Goal: Task Accomplishment & Management: Manage account settings

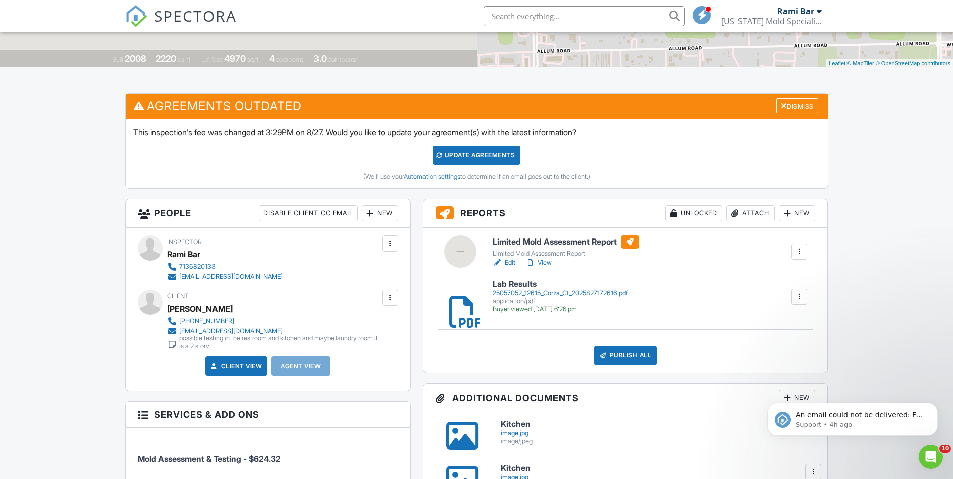
click at [551, 11] on input "text" at bounding box center [584, 16] width 201 height 20
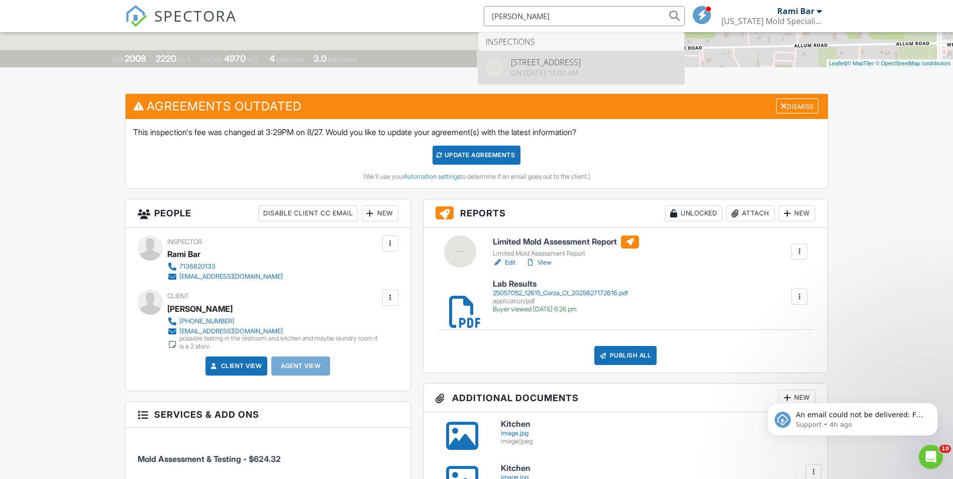
type input "[PERSON_NAME]"
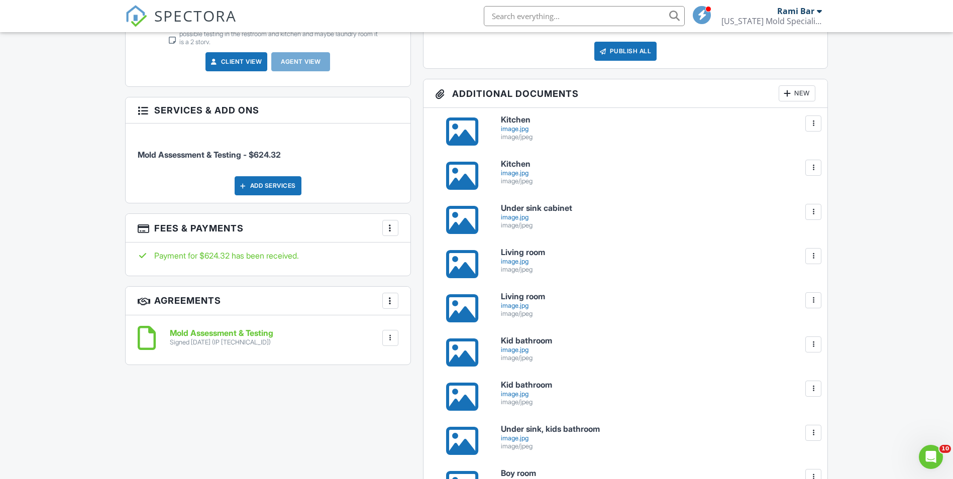
scroll to position [603, 0]
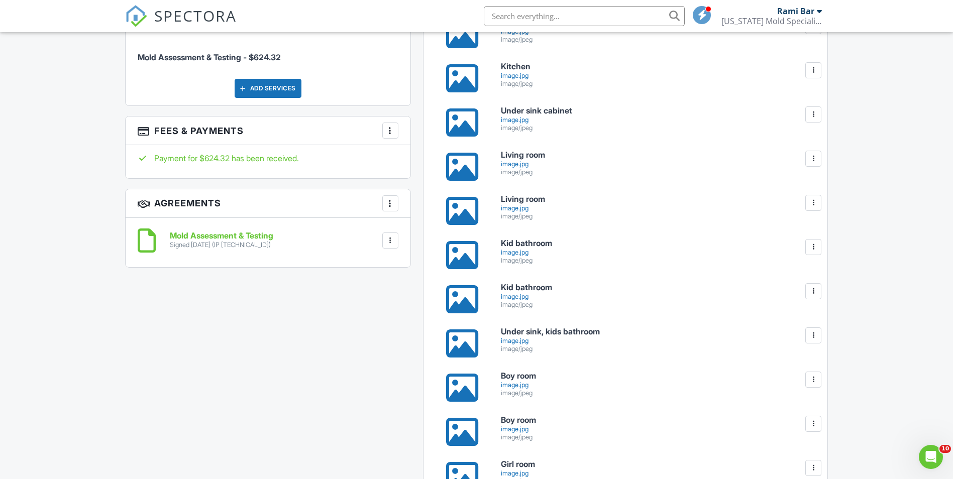
click at [462, 298] on div at bounding box center [462, 299] width 32 height 32
click at [442, 251] on div at bounding box center [462, 255] width 65 height 32
click at [453, 253] on div at bounding box center [462, 255] width 32 height 32
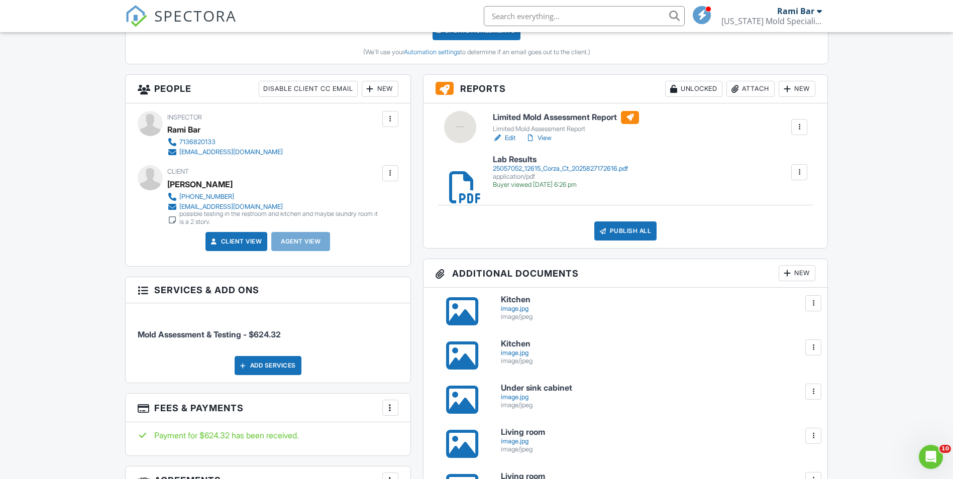
scroll to position [452, 0]
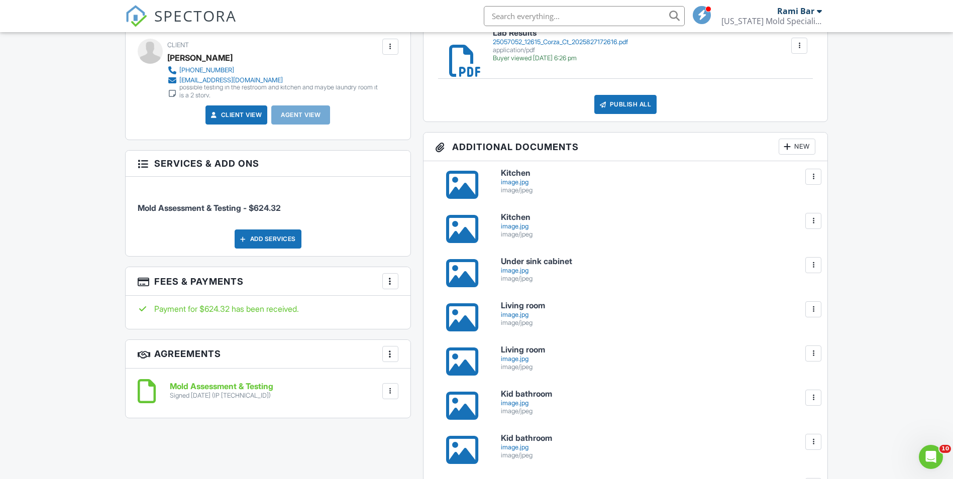
click at [466, 181] on div at bounding box center [462, 185] width 32 height 32
click at [456, 178] on div at bounding box center [462, 185] width 32 height 32
click at [466, 229] on div at bounding box center [462, 229] width 32 height 32
click at [462, 269] on div at bounding box center [462, 273] width 32 height 32
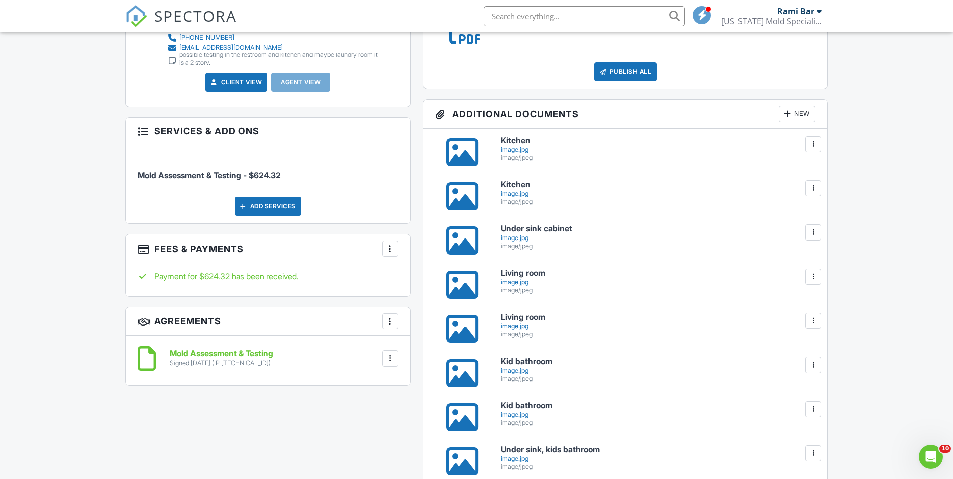
scroll to position [502, 0]
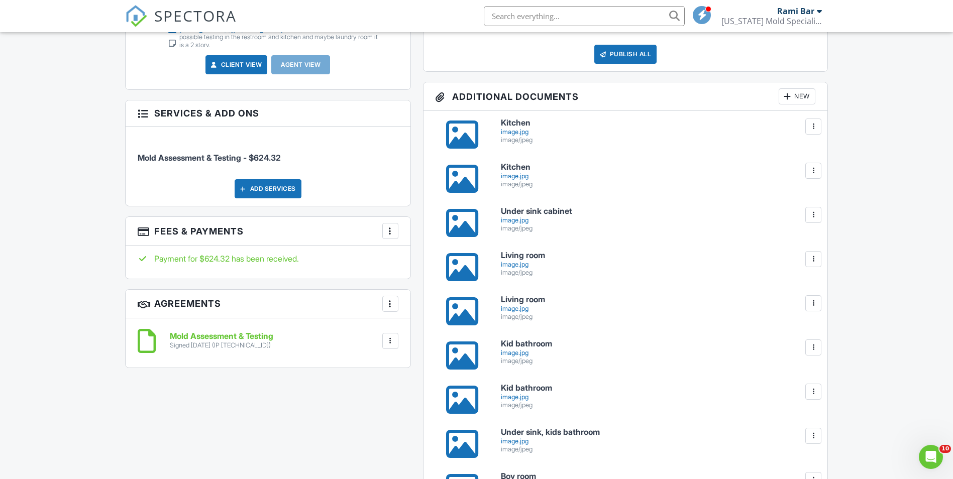
click at [454, 222] on div at bounding box center [462, 223] width 32 height 32
click at [458, 270] on div at bounding box center [462, 267] width 32 height 32
click at [460, 313] on div at bounding box center [462, 311] width 32 height 32
click at [466, 268] on div at bounding box center [462, 267] width 32 height 32
click at [462, 355] on div at bounding box center [462, 356] width 32 height 32
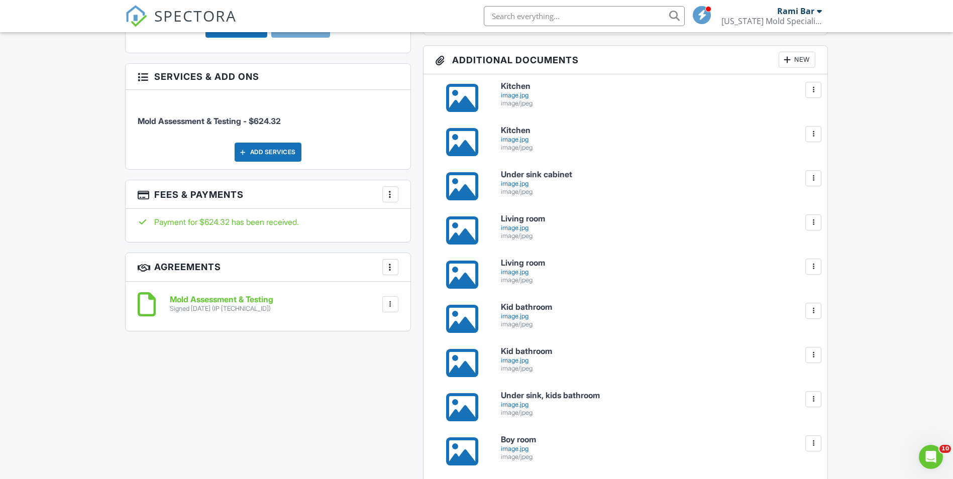
scroll to position [553, 0]
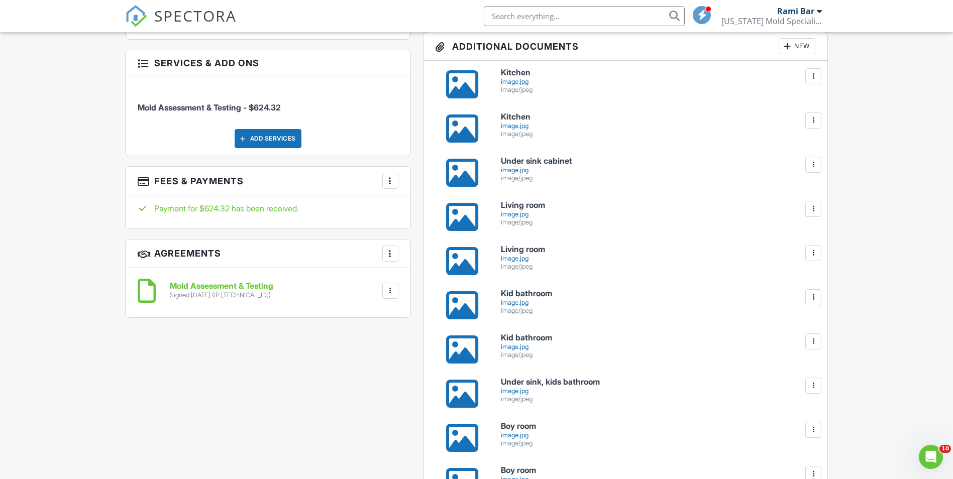
click at [463, 353] on div at bounding box center [462, 350] width 32 height 32
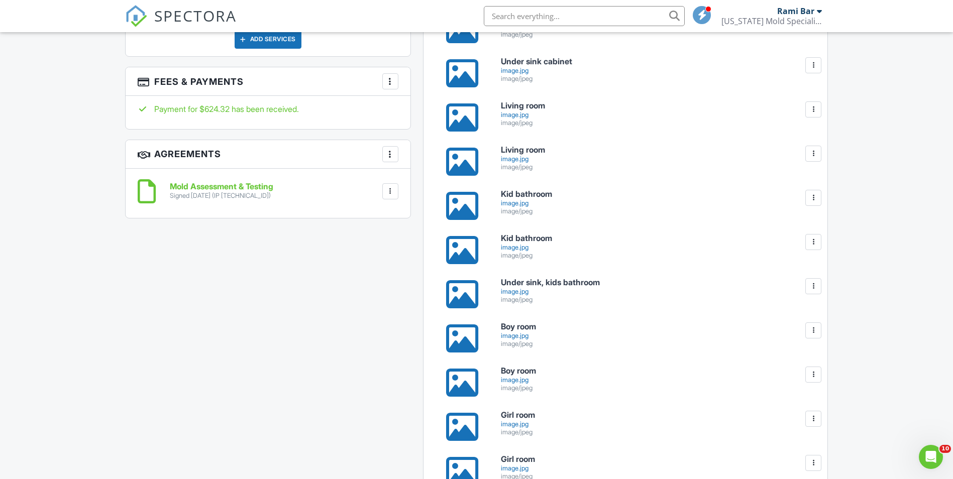
scroll to position [653, 0]
click at [471, 292] on div at bounding box center [462, 293] width 32 height 32
click at [459, 338] on div at bounding box center [462, 338] width 32 height 32
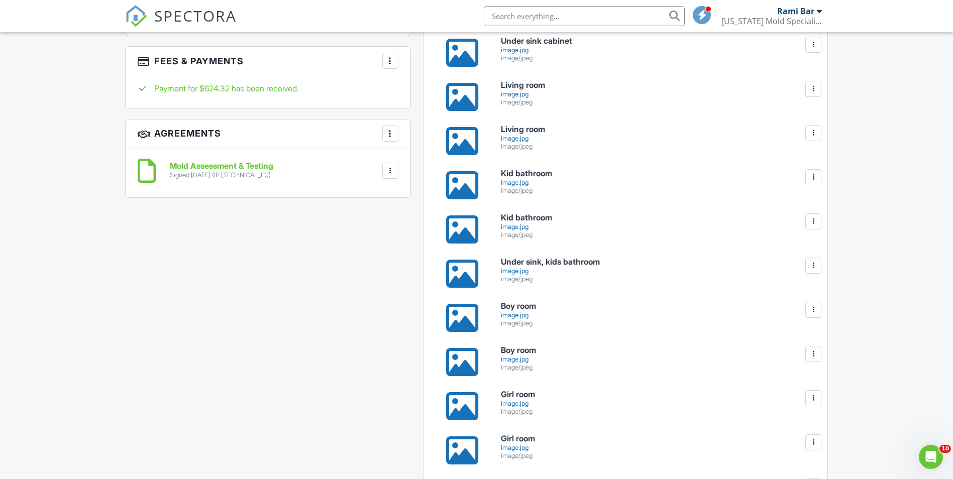
scroll to position [703, 0]
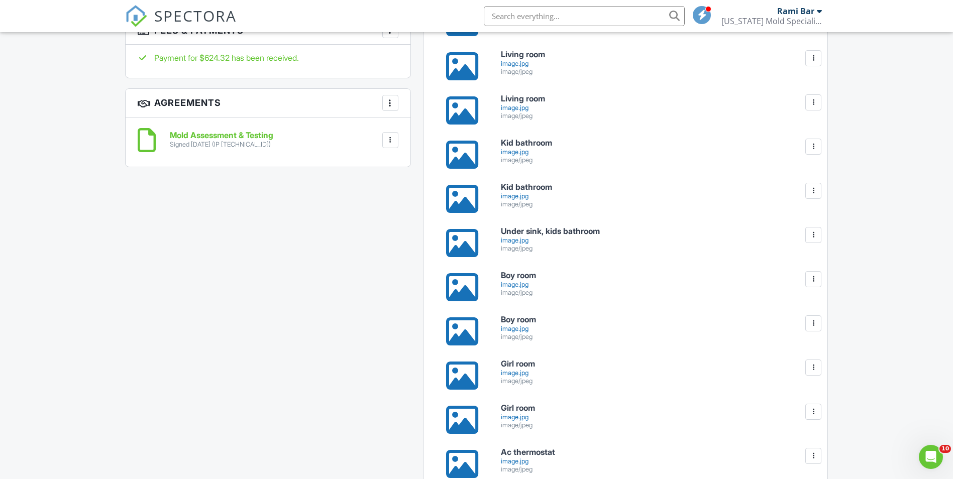
click at [455, 333] on div at bounding box center [462, 332] width 32 height 32
click at [465, 329] on div at bounding box center [462, 332] width 32 height 32
click at [454, 370] on div at bounding box center [462, 376] width 32 height 32
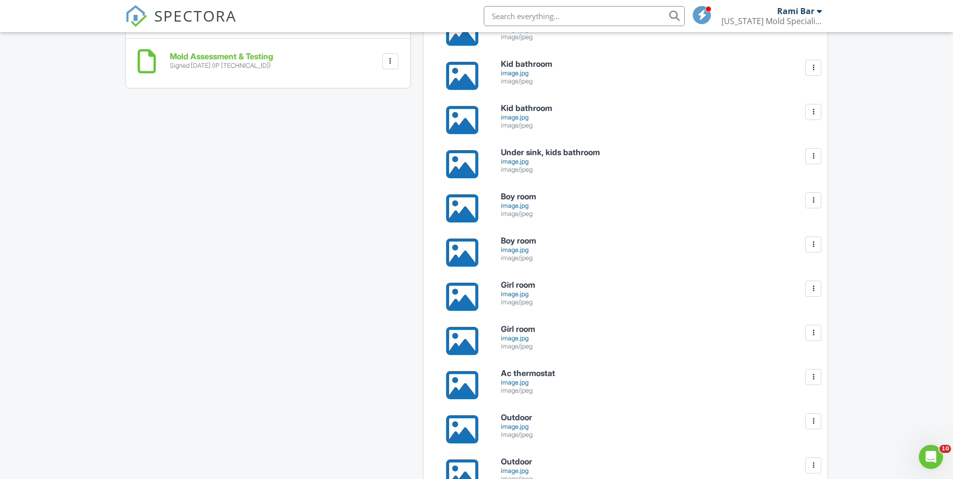
scroll to position [804, 0]
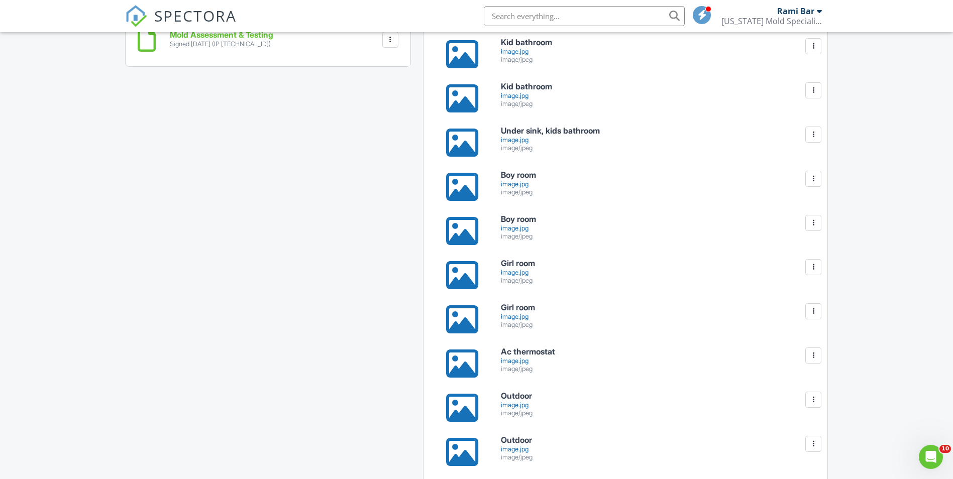
drag, startPoint x: 467, startPoint y: 318, endPoint x: 471, endPoint y: 314, distance: 5.3
click at [467, 317] on div at bounding box center [462, 320] width 32 height 32
click at [464, 323] on div at bounding box center [462, 320] width 32 height 32
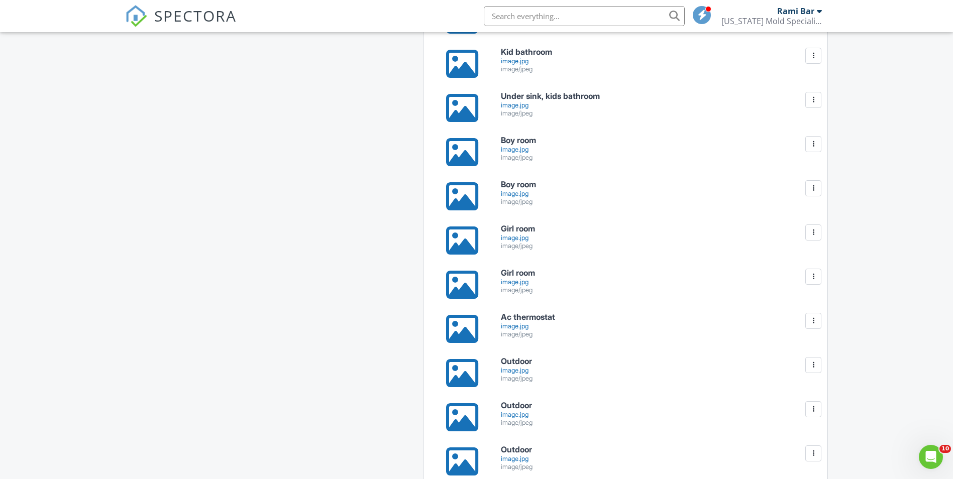
scroll to position [854, 0]
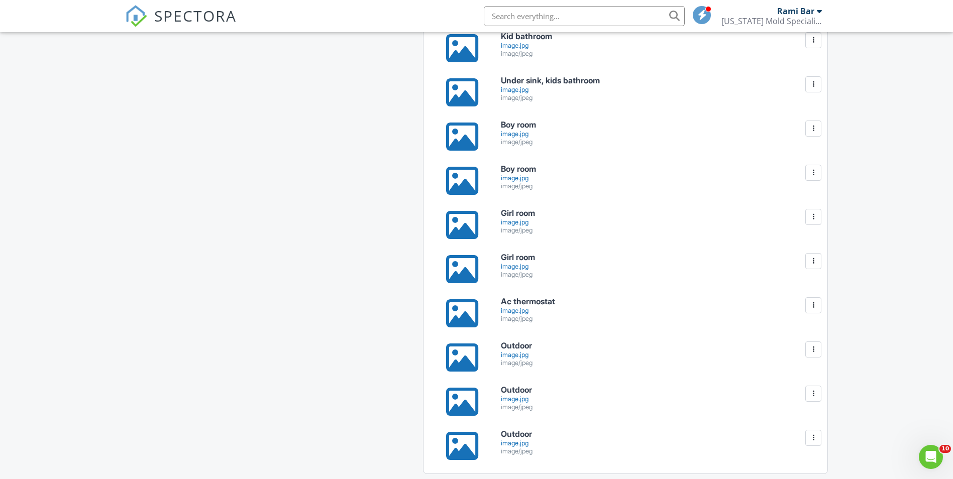
click at [466, 322] on div at bounding box center [462, 313] width 32 height 32
drag, startPoint x: 465, startPoint y: 402, endPoint x: 461, endPoint y: 397, distance: 6.4
click at [464, 400] on div at bounding box center [462, 402] width 32 height 32
click at [464, 443] on div at bounding box center [462, 446] width 32 height 32
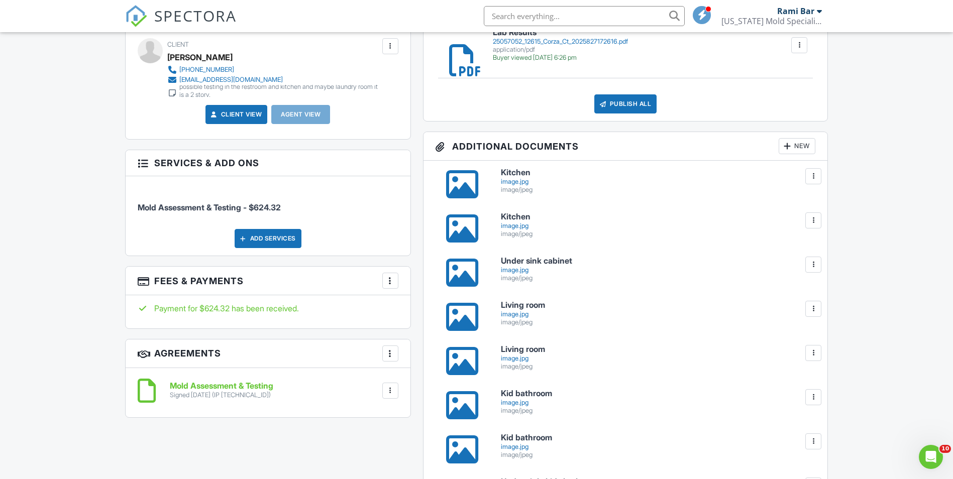
scroll to position [452, 0]
click at [457, 176] on div at bounding box center [462, 185] width 32 height 32
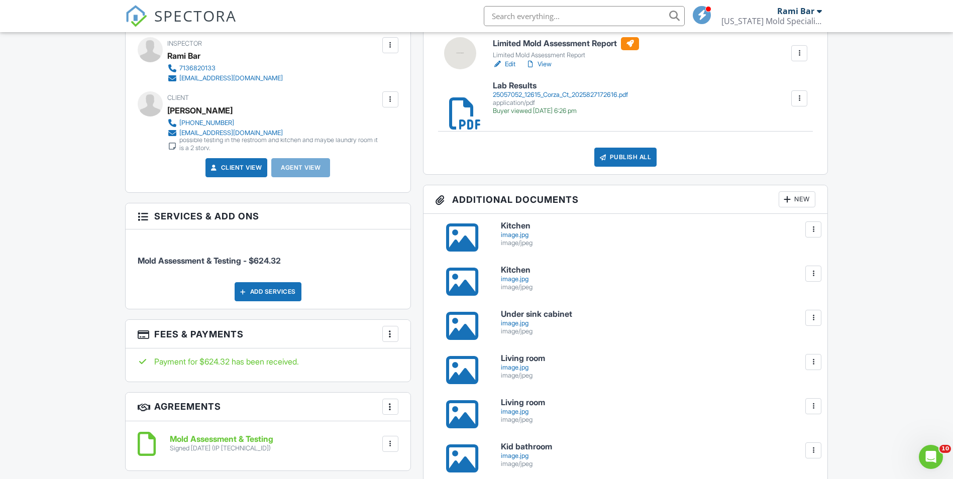
scroll to position [201, 0]
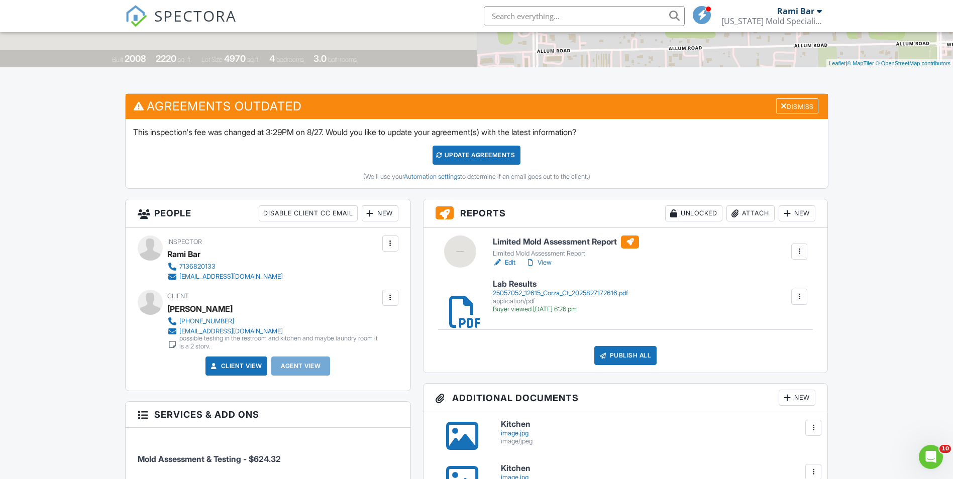
click at [523, 241] on h6 "Limited Mold Assessment Report" at bounding box center [566, 242] width 146 height 13
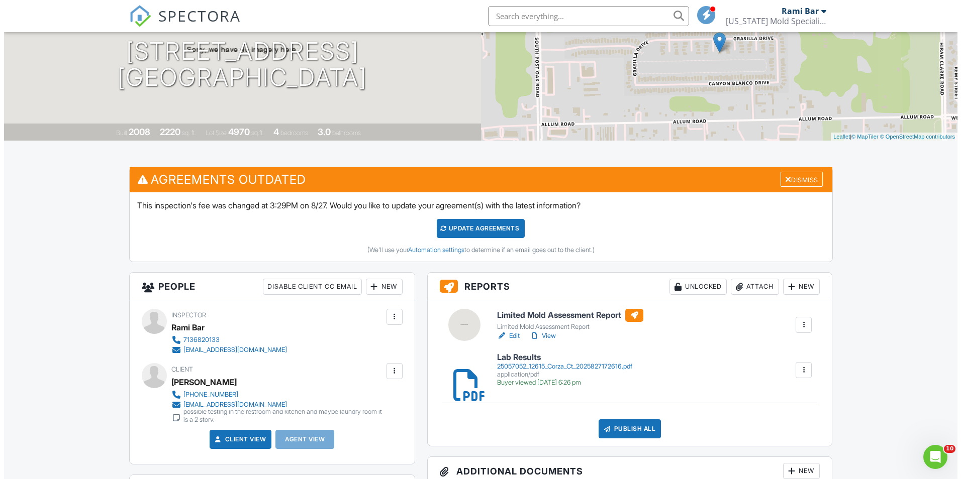
scroll to position [251, 0]
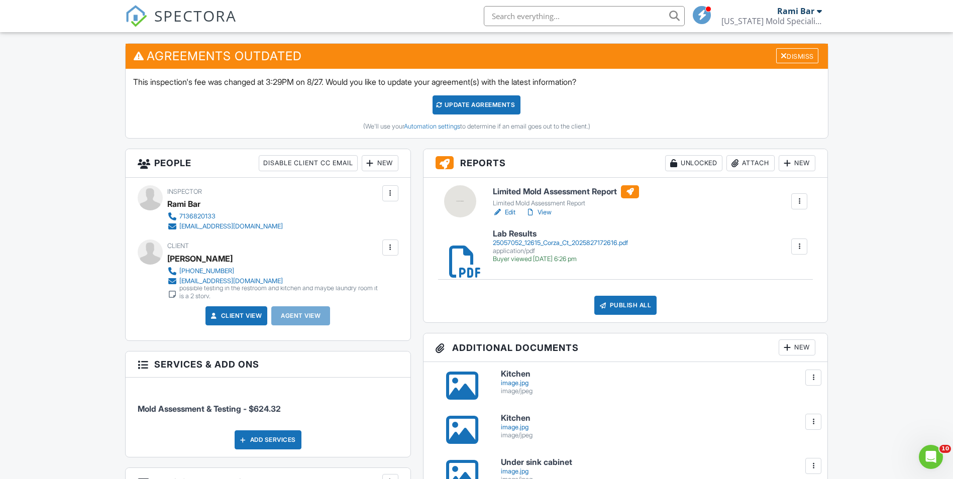
click at [739, 165] on div "Attach" at bounding box center [751, 163] width 48 height 16
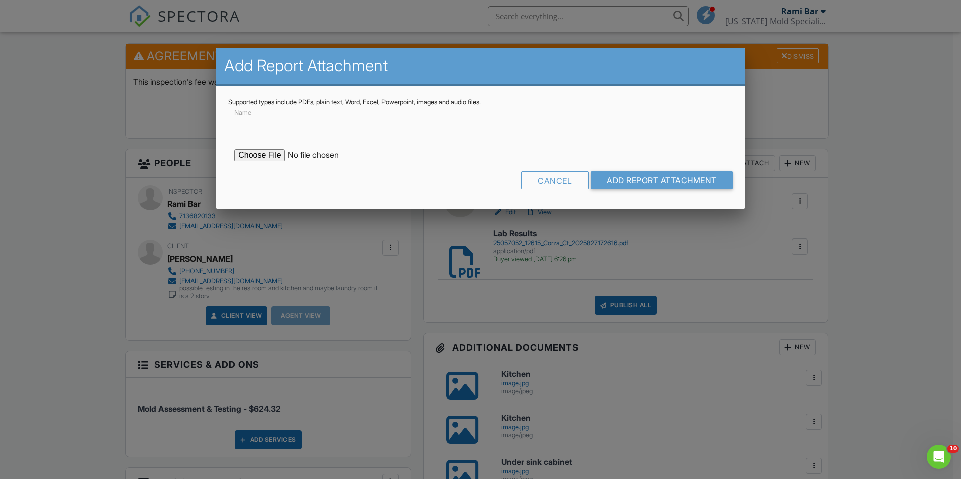
click at [259, 150] on input "file" at bounding box center [319, 155] width 171 height 12
type input "C:\fakepath\12615_Corza_Court___Limited_Mold_Assessment_Report.pdf"
click at [650, 180] on input "Add Report Attachment" at bounding box center [661, 180] width 142 height 18
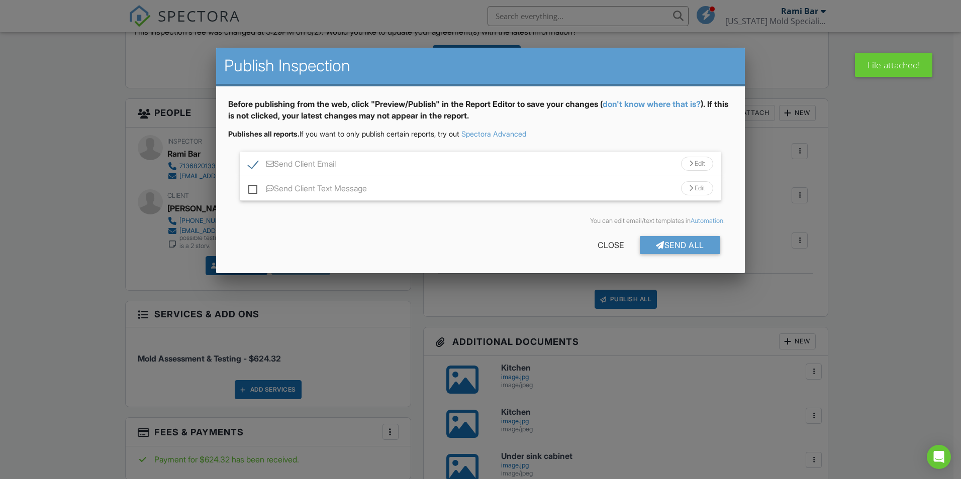
click at [257, 189] on label "Send Client Text Message" at bounding box center [307, 190] width 119 height 13
click at [255, 187] on input "Send Client Text Message" at bounding box center [251, 183] width 7 height 7
checkbox input "true"
click at [683, 248] on div "Send All" at bounding box center [680, 245] width 80 height 18
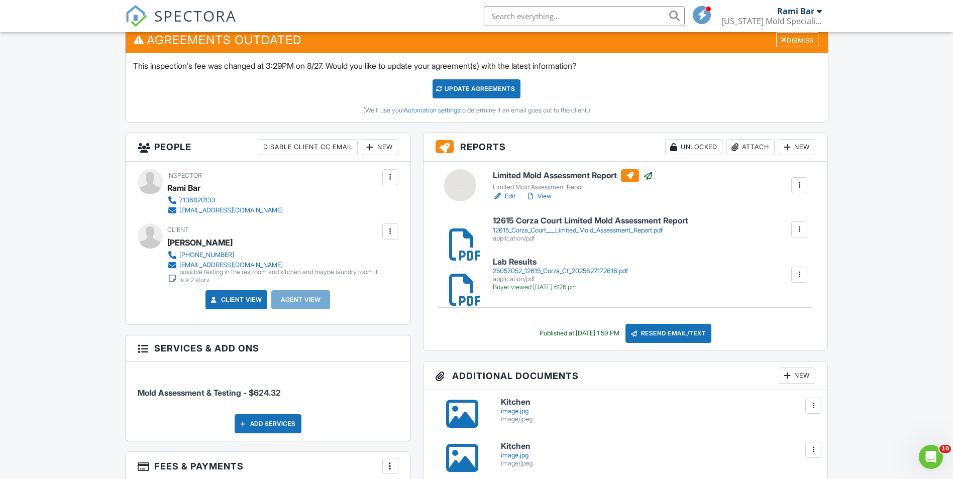
scroll to position [251, 0]
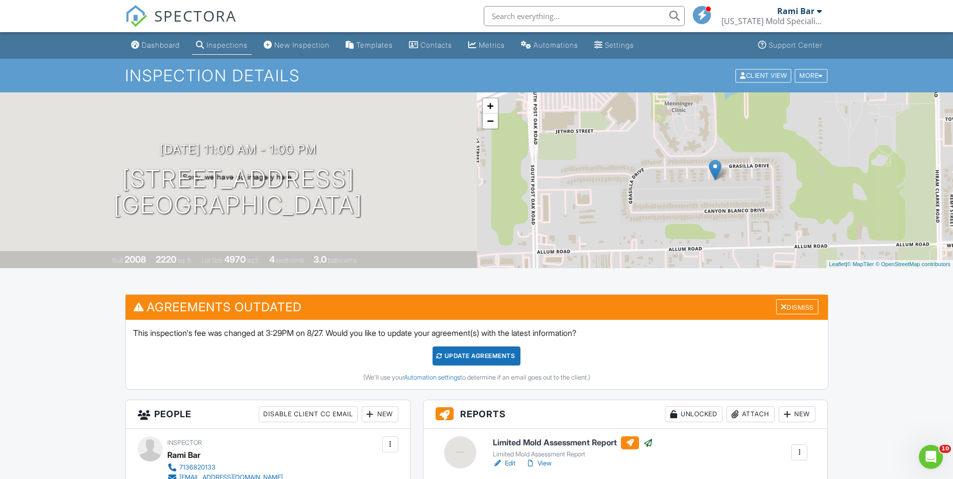
click at [538, 19] on input "text" at bounding box center [584, 16] width 201 height 20
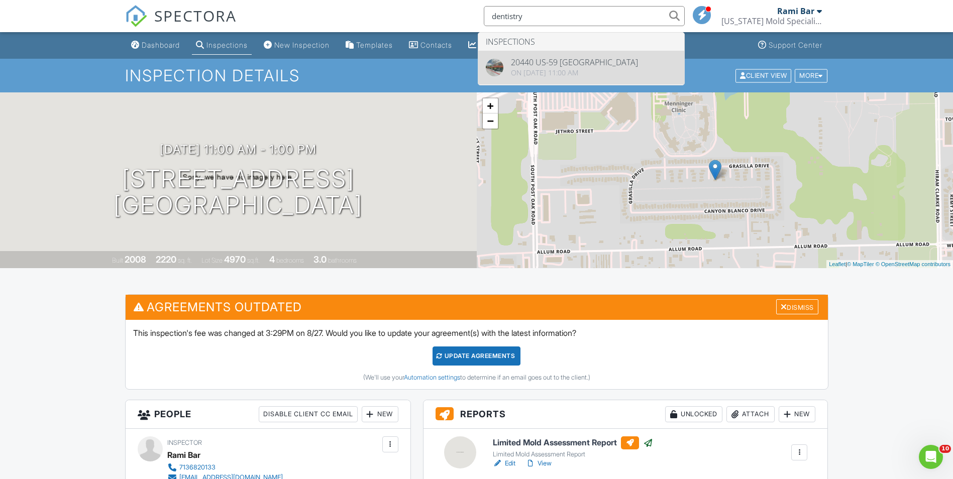
type input "dentistry"
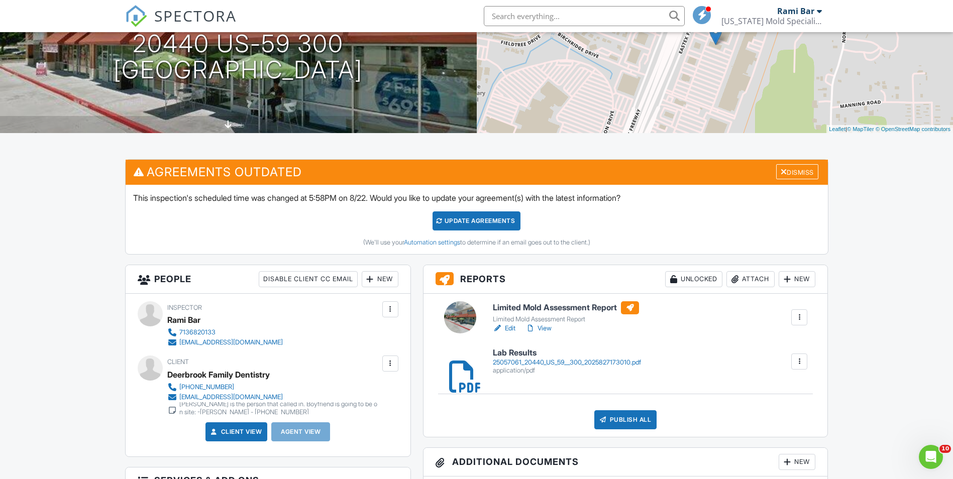
scroll to position [151, 0]
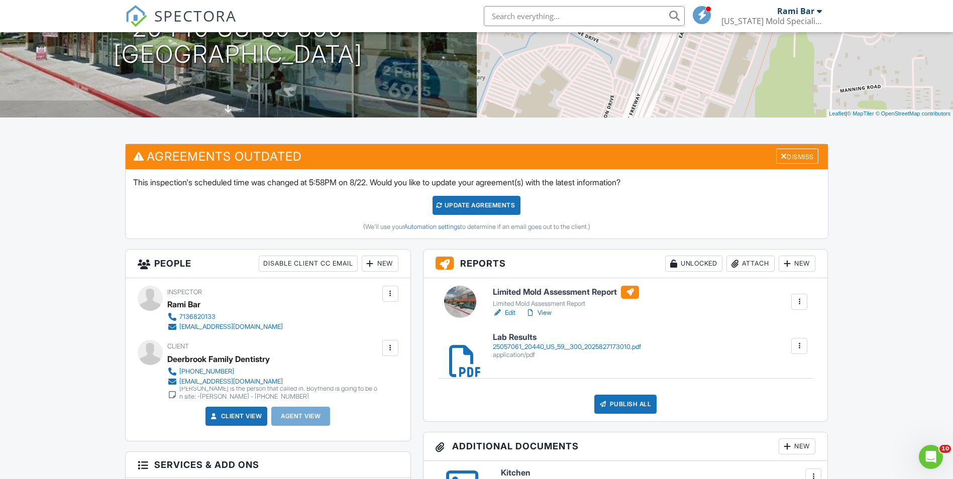
click at [459, 351] on div at bounding box center [454, 346] width 10 height 10
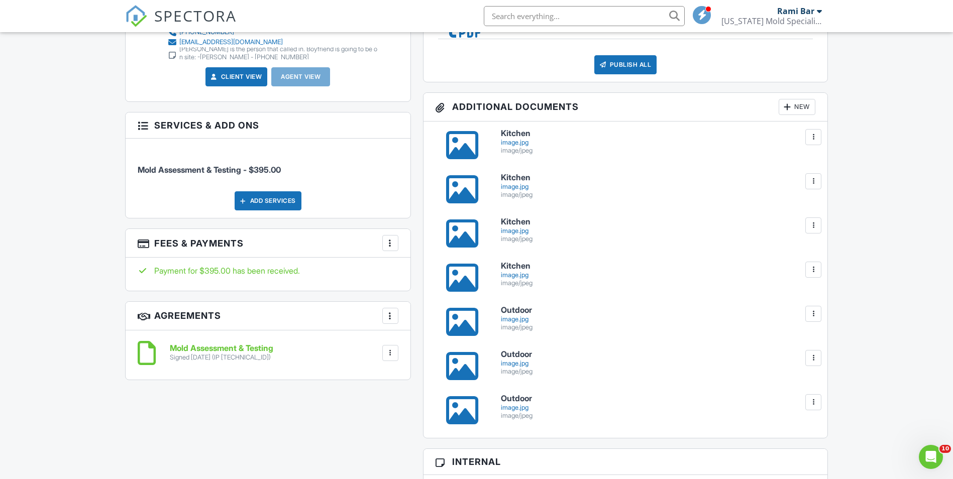
scroll to position [502, 0]
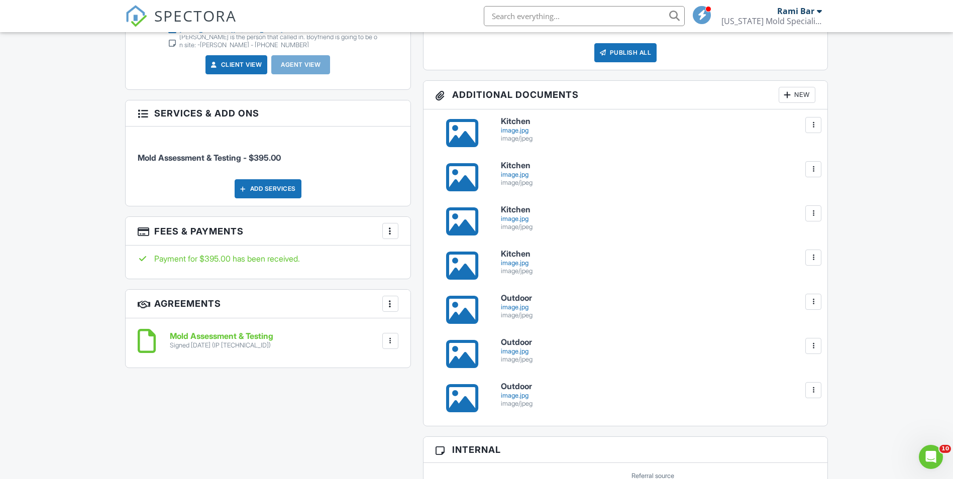
click at [465, 267] on div at bounding box center [462, 266] width 32 height 32
click at [451, 224] on div at bounding box center [462, 222] width 32 height 32
click at [464, 174] on div at bounding box center [462, 177] width 32 height 32
click at [459, 130] on div at bounding box center [462, 133] width 32 height 32
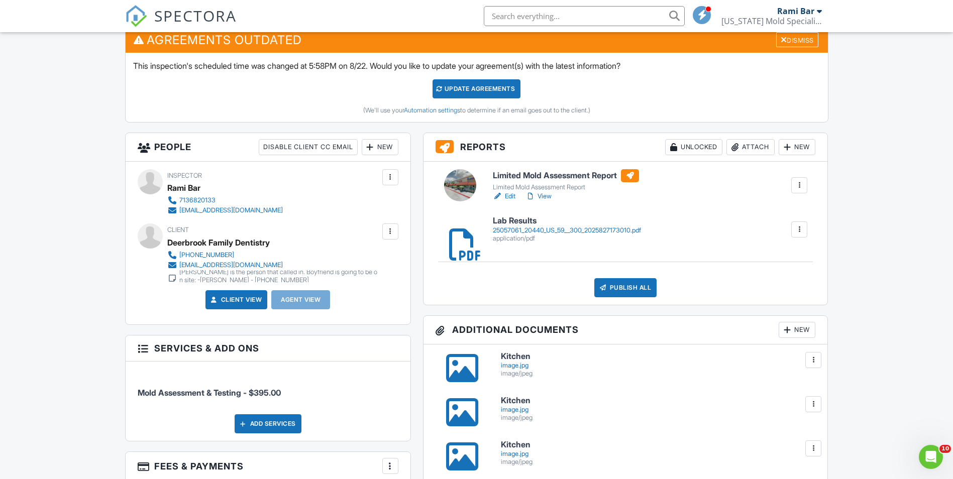
scroll to position [251, 0]
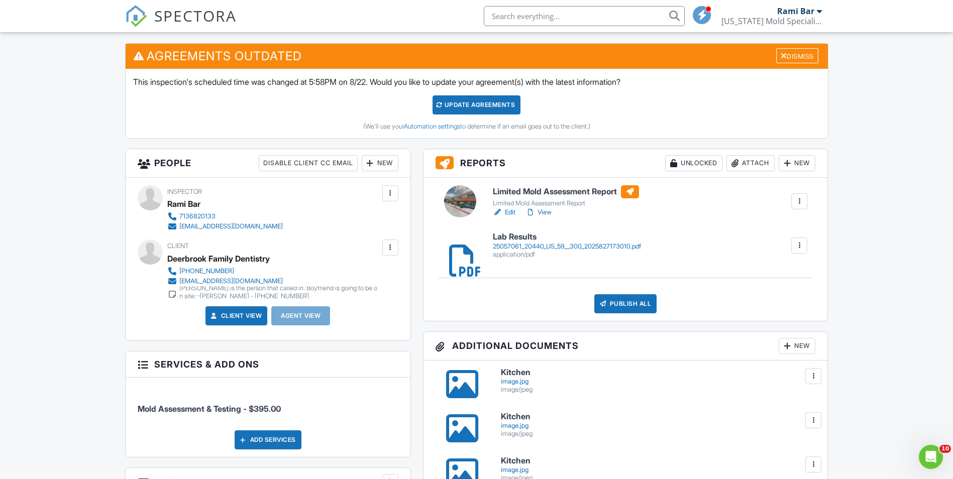
click at [555, 191] on h6 "Limited Mold Assessment Report" at bounding box center [566, 191] width 146 height 13
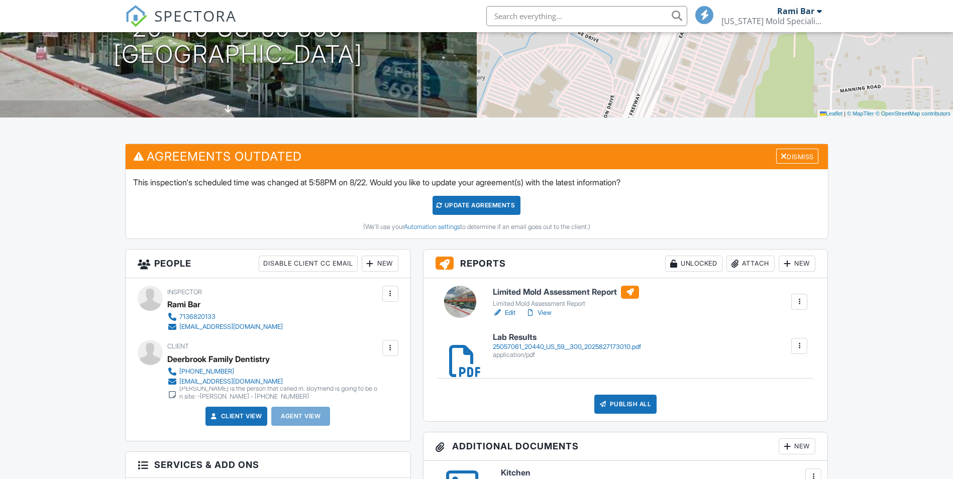
click at [745, 265] on div "Attach" at bounding box center [751, 264] width 48 height 16
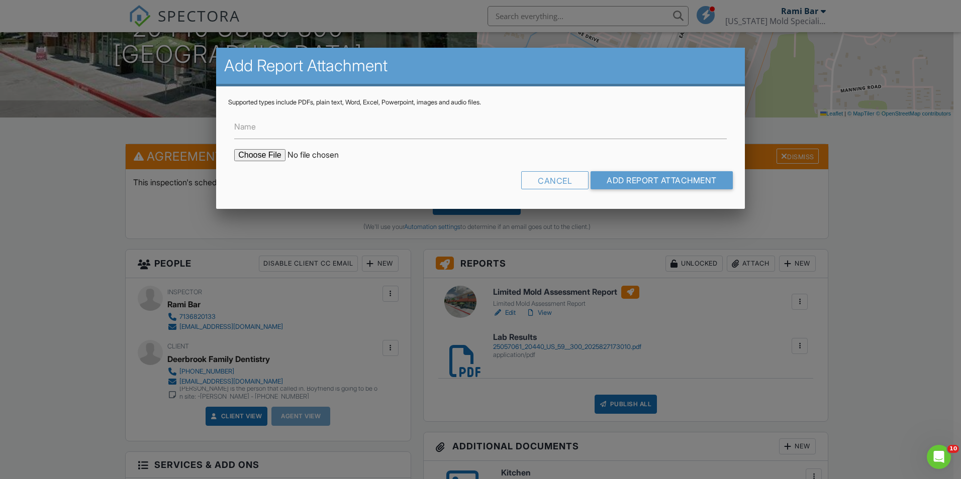
click at [278, 155] on input "file" at bounding box center [319, 155] width 171 height 12
type input "C:\fakepath\20440_US_59_300___Limited_Mold_Assessment_Report.pdf"
click at [617, 178] on input "Add Report Attachment" at bounding box center [661, 180] width 142 height 18
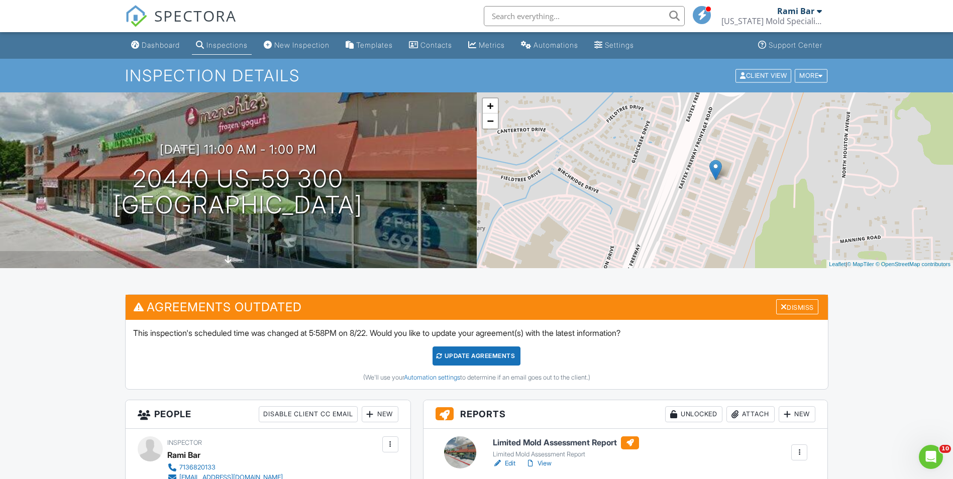
click at [160, 42] on div "Dashboard" at bounding box center [161, 45] width 38 height 9
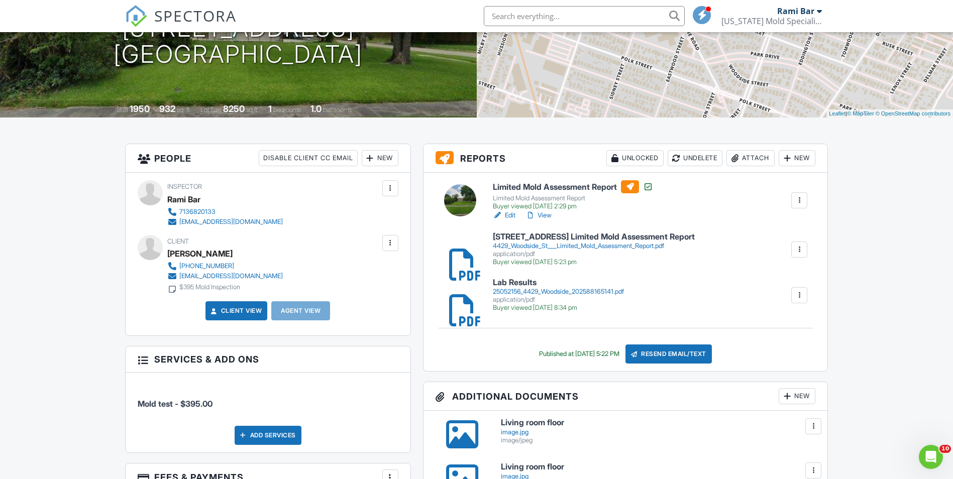
click at [525, 240] on h6 "4429 Woodside St Limited Mold Assessment Report" at bounding box center [594, 237] width 202 height 9
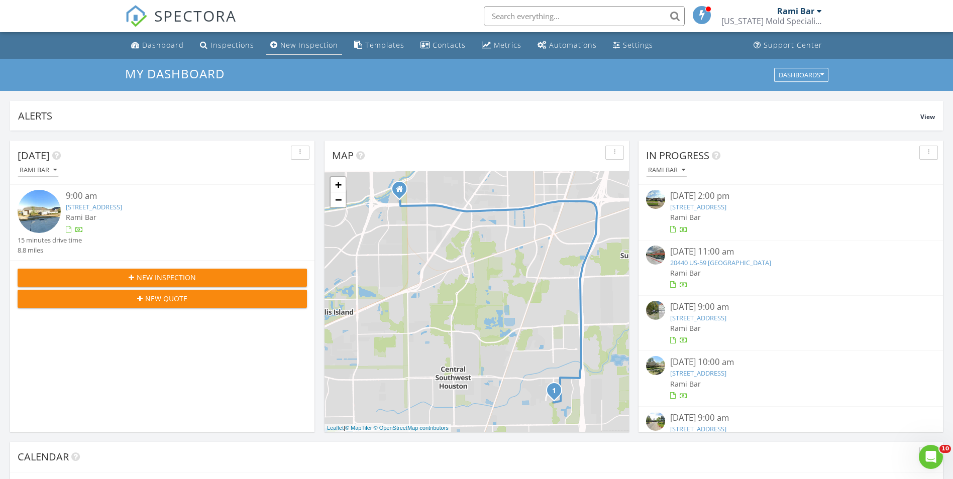
click at [282, 45] on div "New Inspection" at bounding box center [309, 45] width 58 height 10
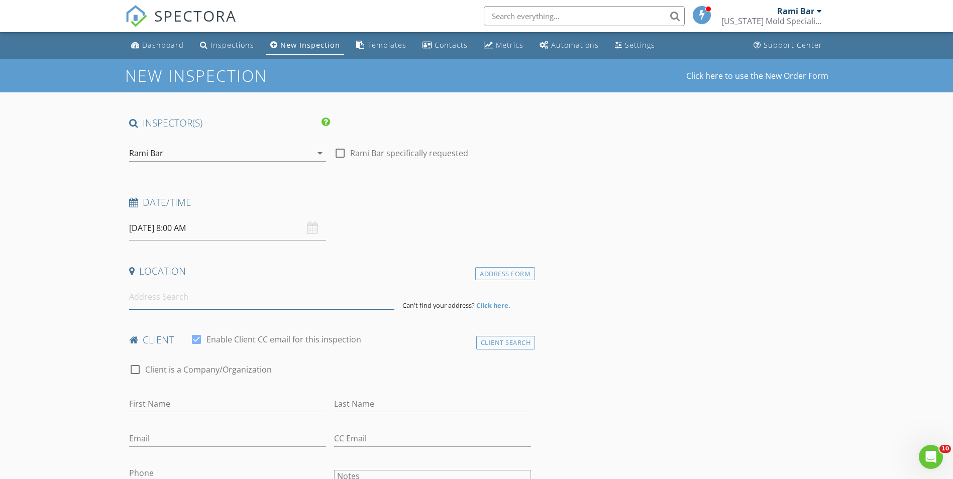
click at [154, 304] on input at bounding box center [261, 297] width 265 height 25
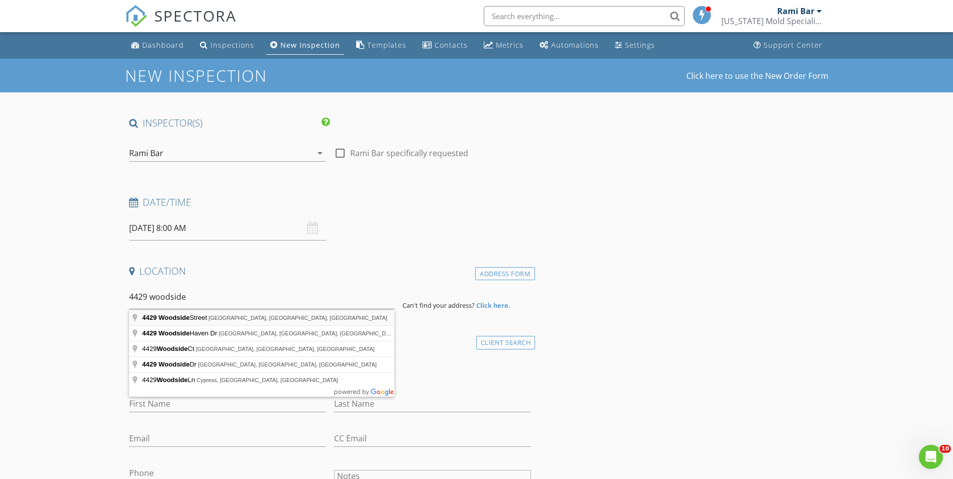
type input "[STREET_ADDRESS]"
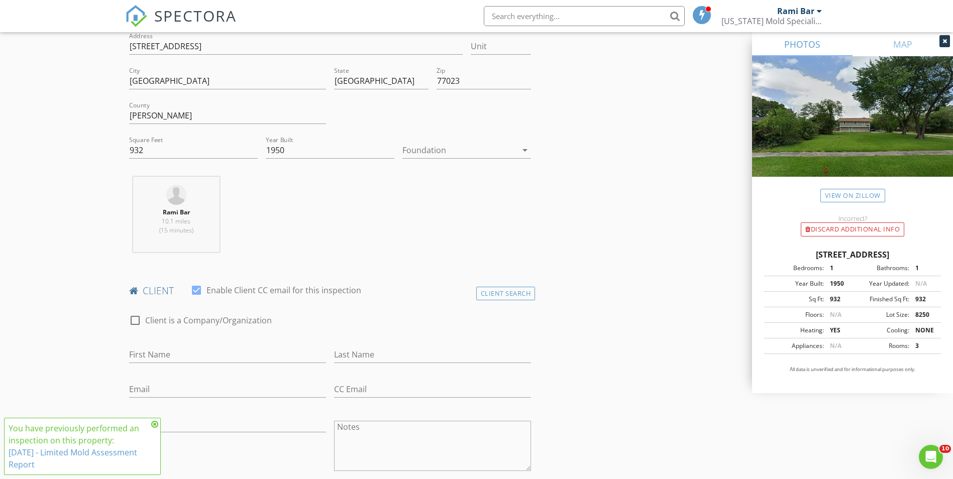
scroll to position [301, 0]
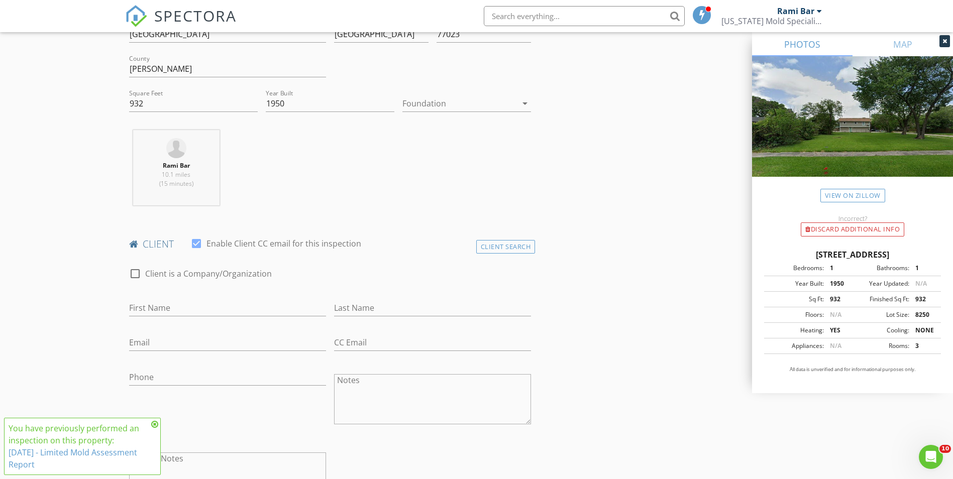
click at [207, 300] on div "First Name" at bounding box center [227, 310] width 197 height 33
click at [203, 308] on input "First Name" at bounding box center [227, 308] width 197 height 17
type input "[PERSON_NAME]"
click at [149, 382] on input "Phone" at bounding box center [227, 377] width 197 height 17
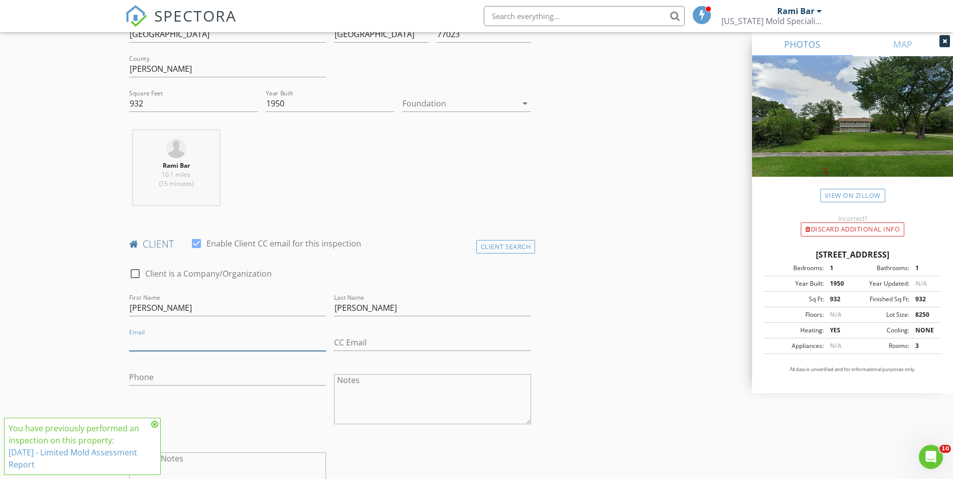
drag, startPoint x: 150, startPoint y: 339, endPoint x: 155, endPoint y: 340, distance: 5.6
click at [151, 340] on input "Email" at bounding box center [227, 343] width 197 height 17
type input "d"
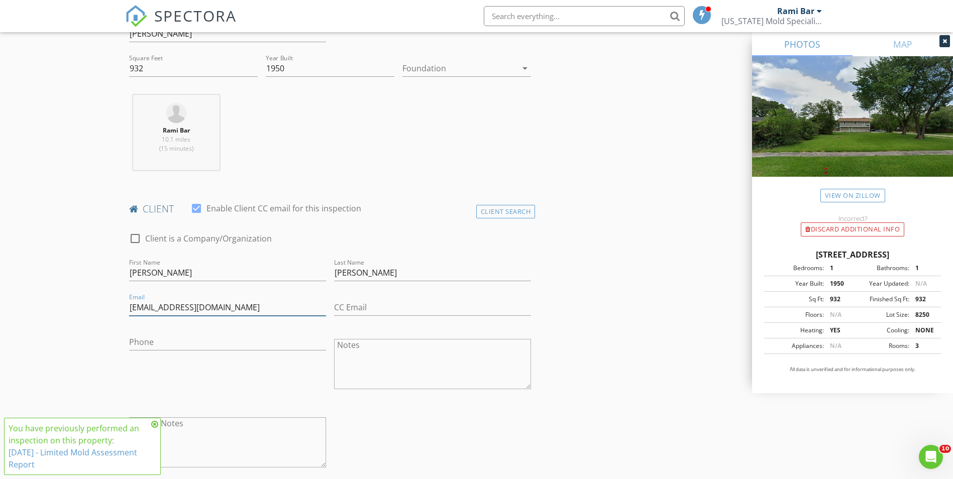
scroll to position [352, 0]
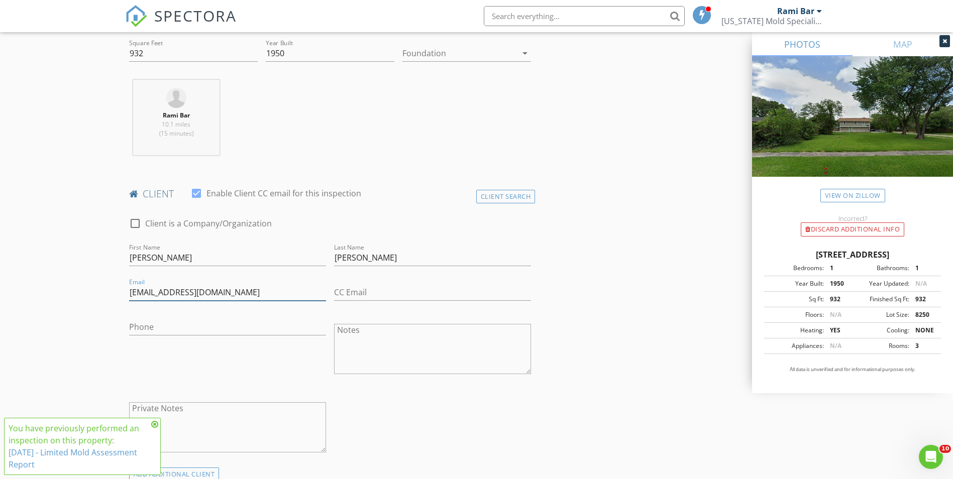
type input "dr@scarletcapital.com"
click at [167, 328] on input "Phone" at bounding box center [227, 327] width 197 height 17
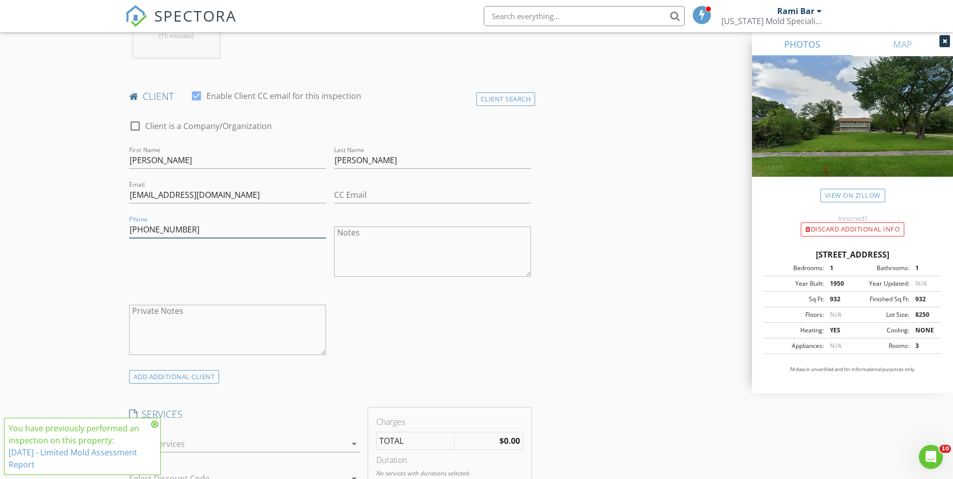
scroll to position [452, 0]
type input "713-516-1811"
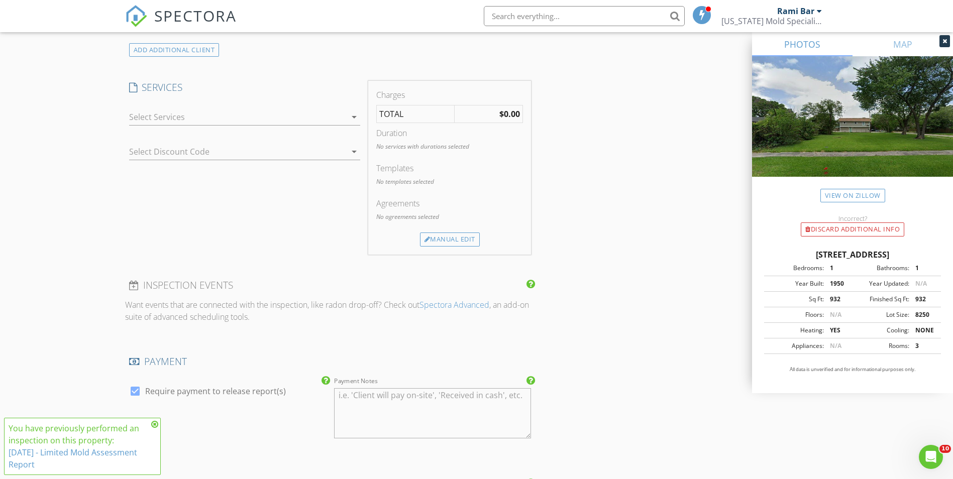
scroll to position [754, 0]
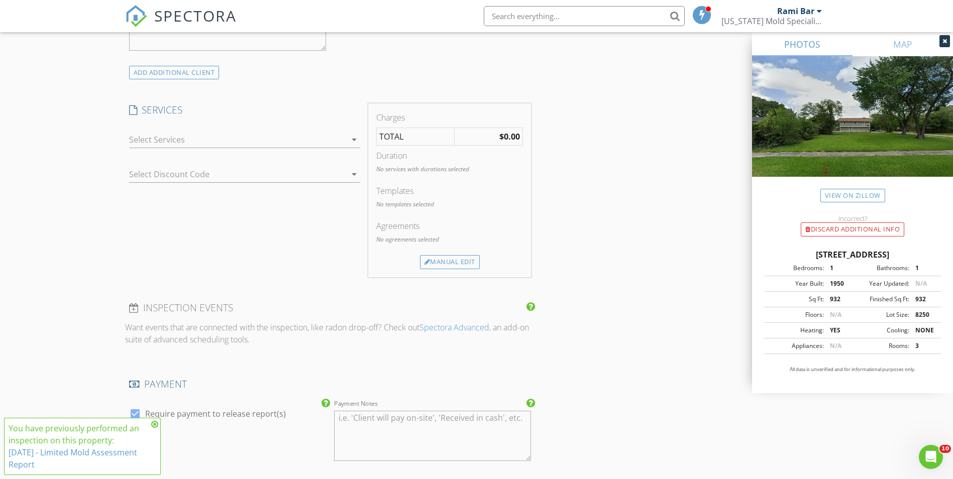
click at [353, 140] on icon "arrow_drop_down" at bounding box center [354, 140] width 12 height 12
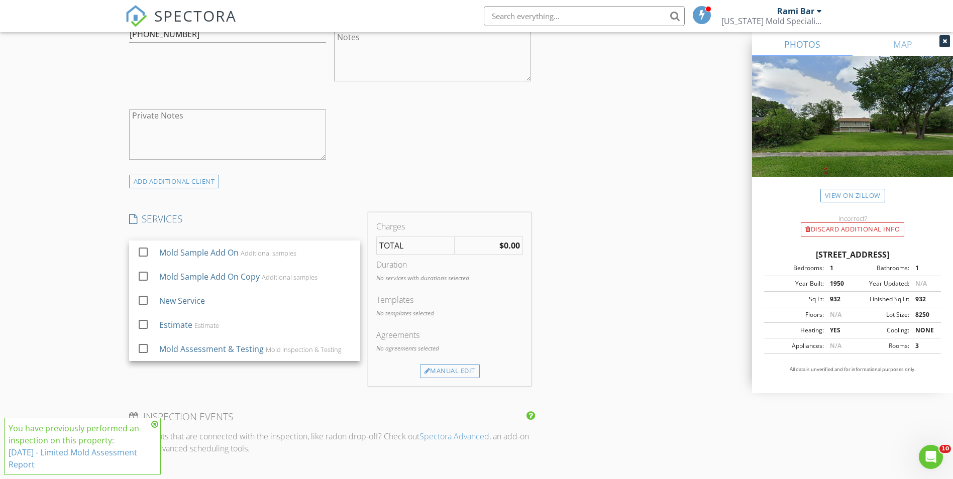
scroll to position [653, 0]
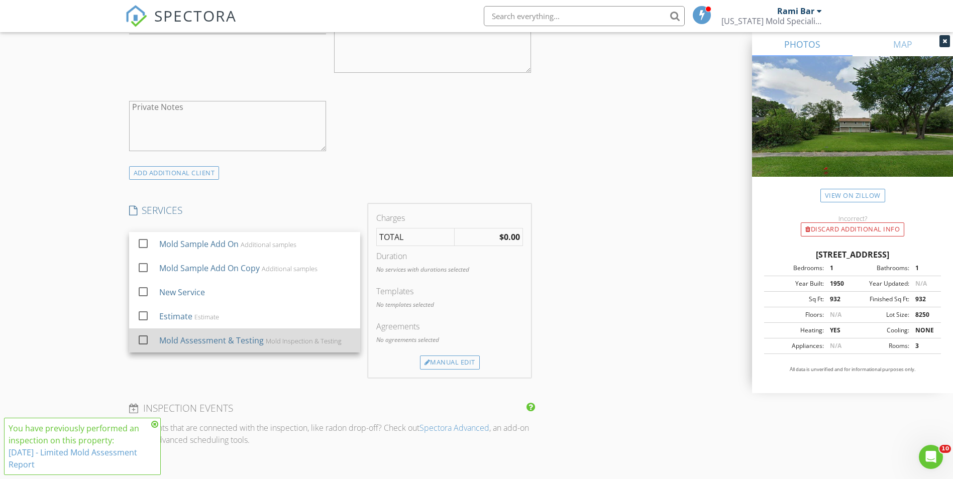
click at [212, 340] on div "Mold Assessment & Testing" at bounding box center [211, 341] width 105 height 12
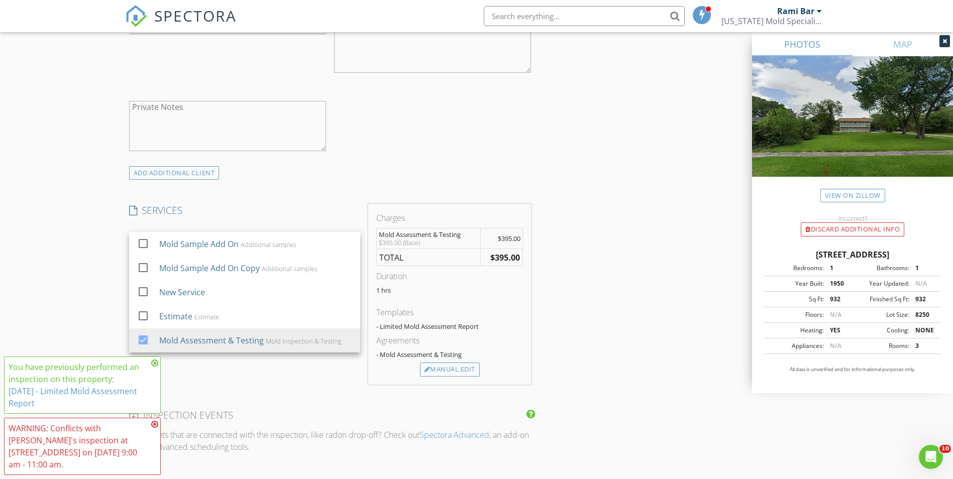
click at [607, 330] on div "INSPECTOR(S) check_box Rami Bar PRIMARY Rami Bar arrow_drop_down check_box_outl…" at bounding box center [476, 290] width 703 height 1655
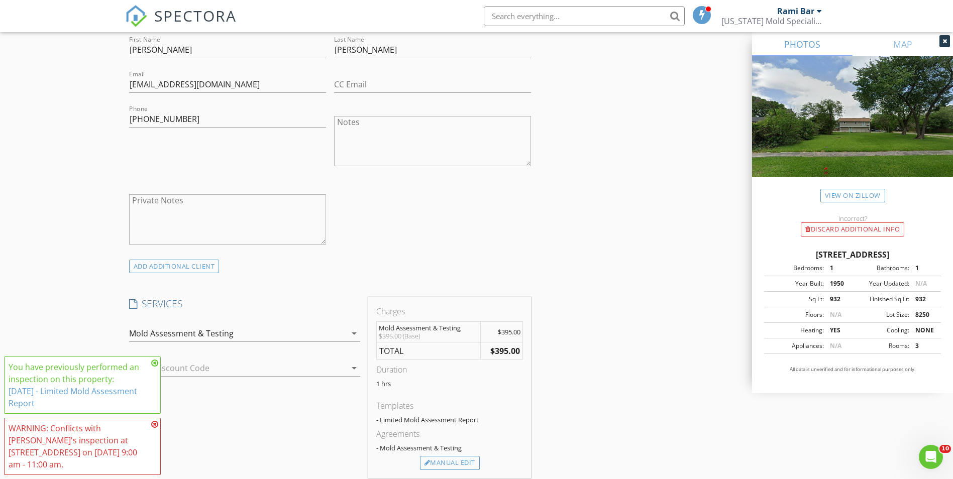
scroll to position [703, 0]
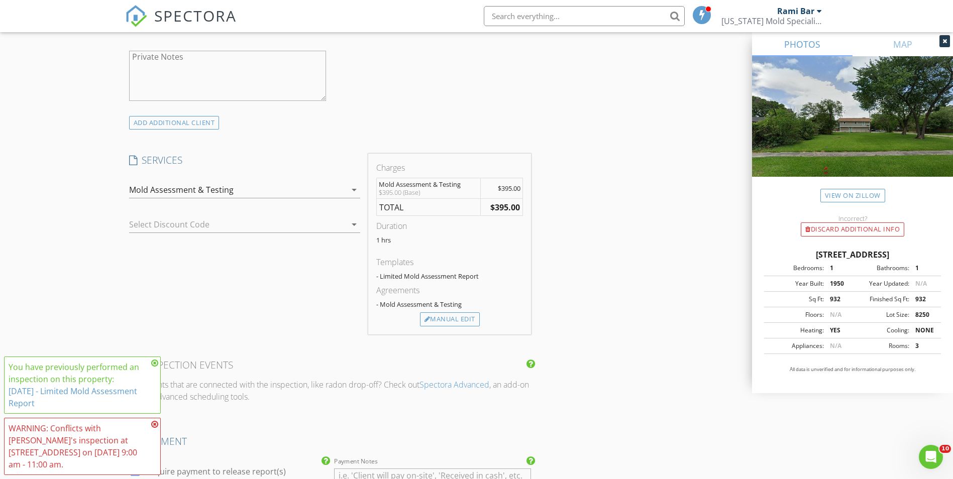
click at [155, 365] on icon at bounding box center [154, 363] width 7 height 8
click at [155, 426] on icon at bounding box center [154, 425] width 7 height 8
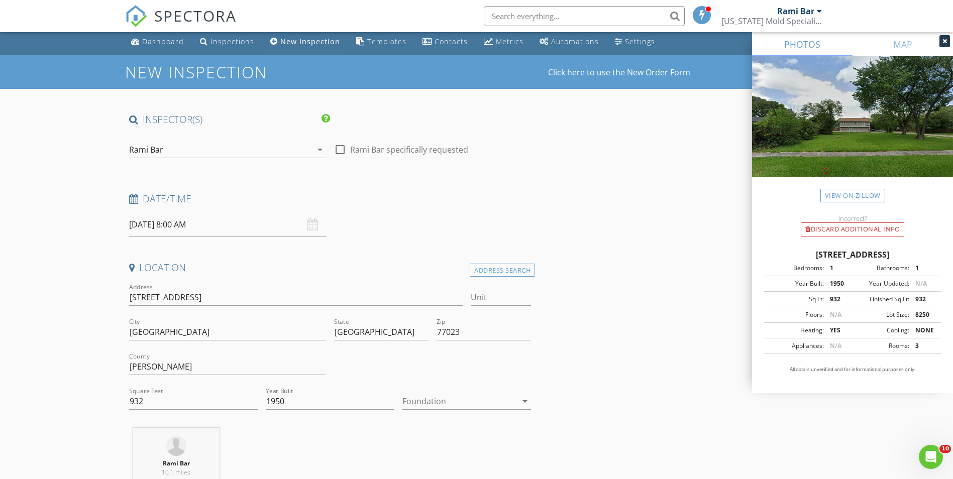
scroll to position [0, 0]
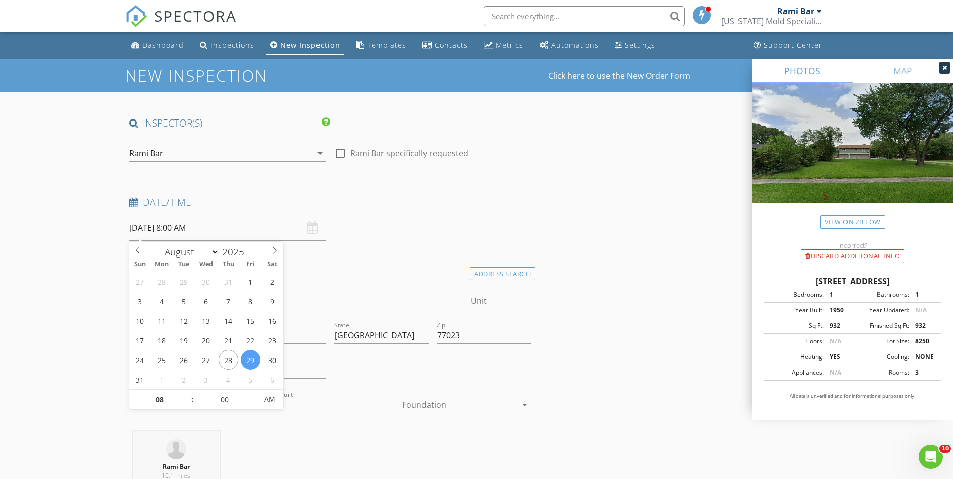
click at [155, 229] on input "08/29/2025 8:00 AM" at bounding box center [227, 228] width 197 height 25
click at [271, 252] on span at bounding box center [274, 249] width 17 height 14
click at [275, 251] on icon at bounding box center [274, 250] width 7 height 7
select select "8"
click at [135, 253] on icon at bounding box center [137, 250] width 7 height 7
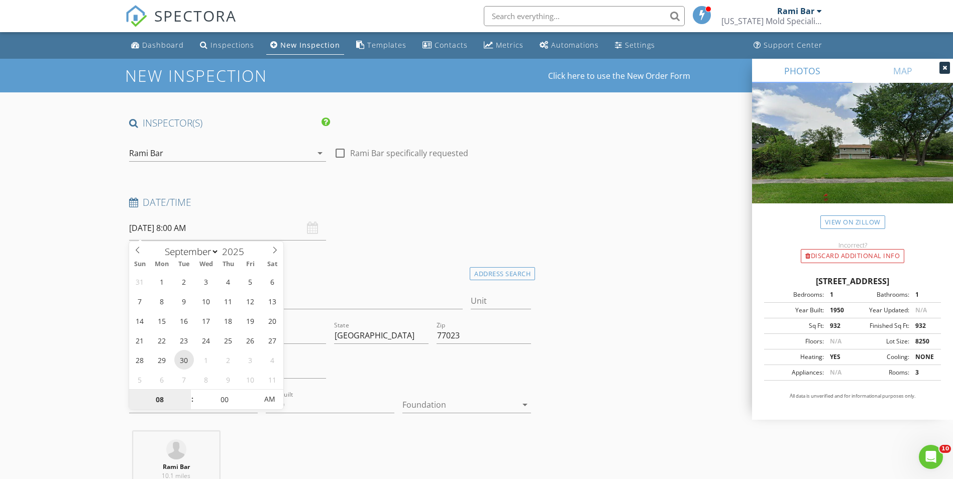
type input "09/30/2025 8:00 AM"
type input "09"
type input "09/30/2025 9:00 AM"
click at [187, 394] on span at bounding box center [187, 395] width 7 height 10
type input "10"
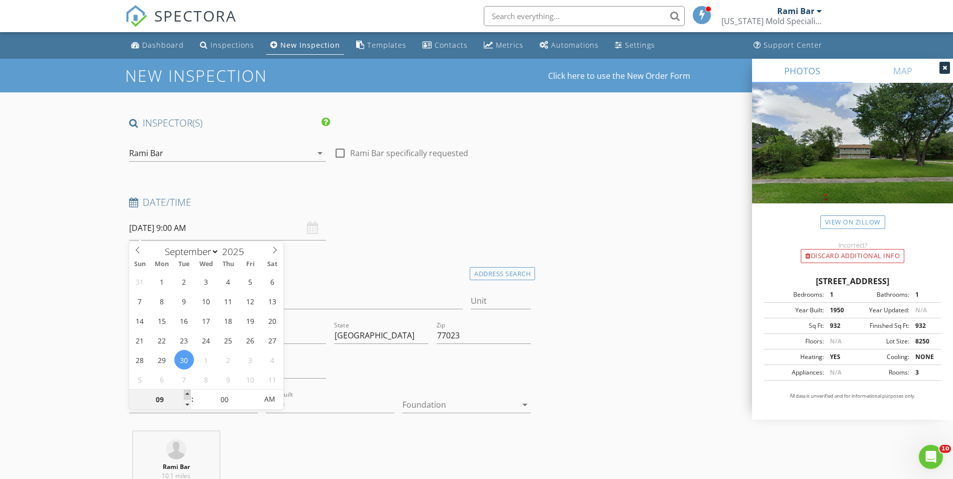
type input "09/30/2025 10:00 AM"
click at [187, 393] on span at bounding box center [187, 395] width 7 height 10
type input "11"
type input "09/30/2025 11:00 AM"
click at [187, 393] on span at bounding box center [187, 395] width 7 height 10
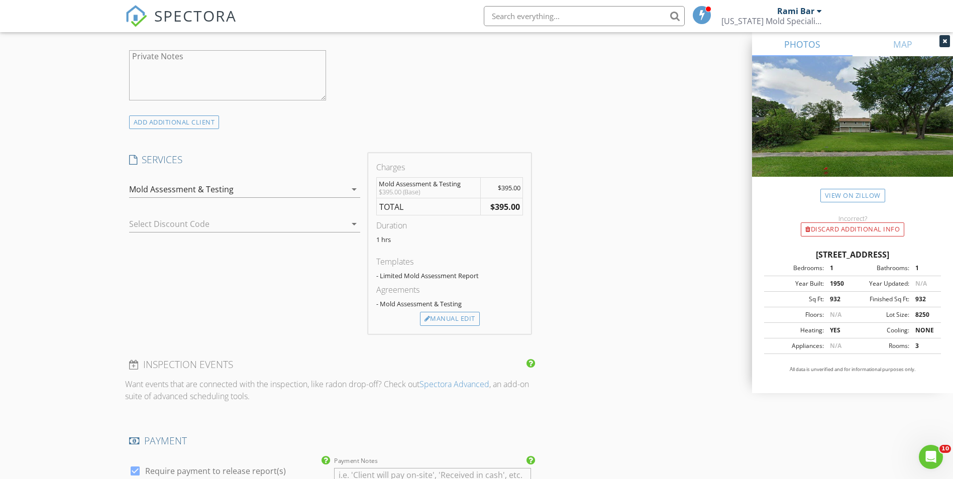
scroll to position [703, 0]
click at [452, 320] on div "Manual Edit" at bounding box center [450, 320] width 60 height 14
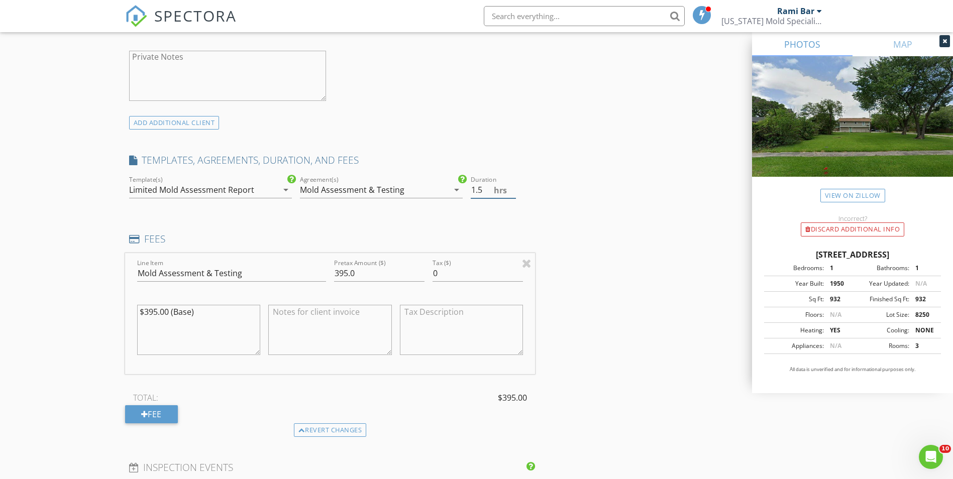
click at [513, 186] on input "1.5" at bounding box center [493, 190] width 45 height 17
click at [513, 186] on input "2" at bounding box center [493, 190] width 45 height 17
click at [513, 186] on input "2.5" at bounding box center [493, 190] width 45 height 17
type input "3"
click at [513, 186] on input "3" at bounding box center [493, 190] width 45 height 17
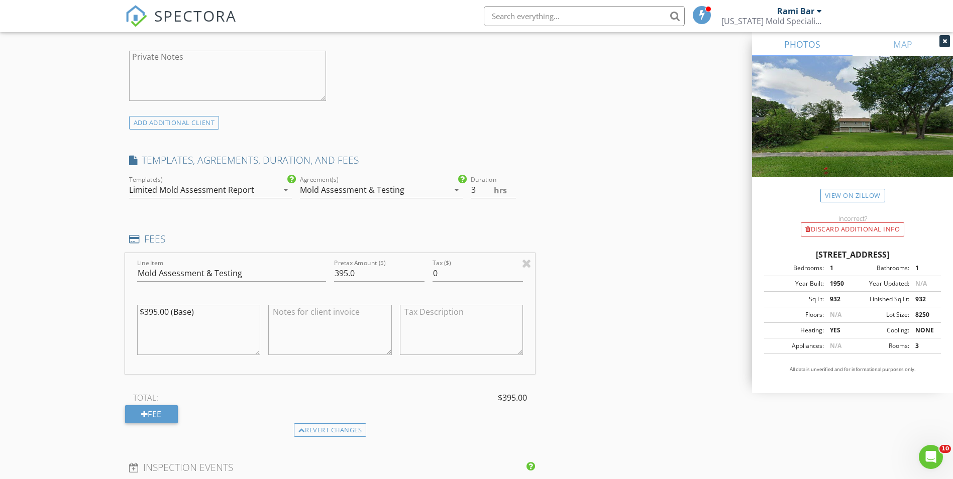
click at [627, 287] on div "INSPECTOR(S) check_box Rami Bar PRIMARY Rami Bar arrow_drop_down check_box_outl…" at bounding box center [476, 291] width 703 height 1757
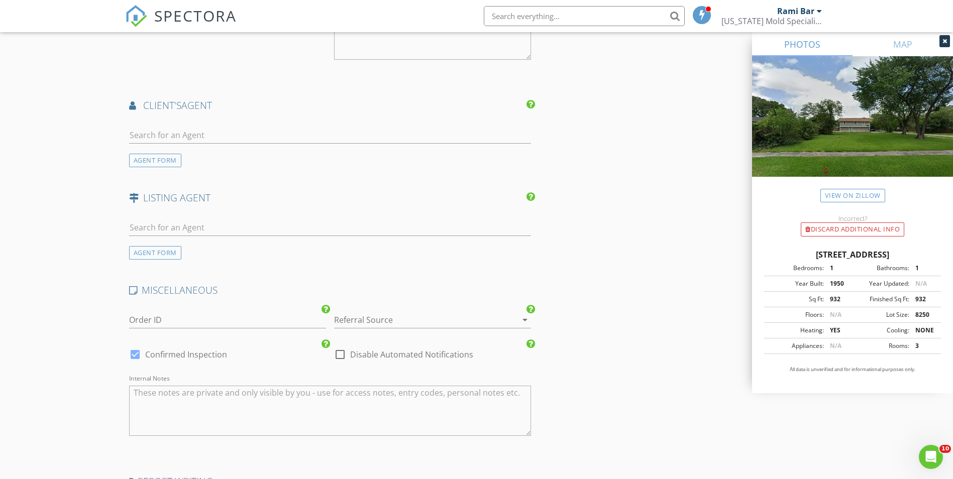
scroll to position [1419, 0]
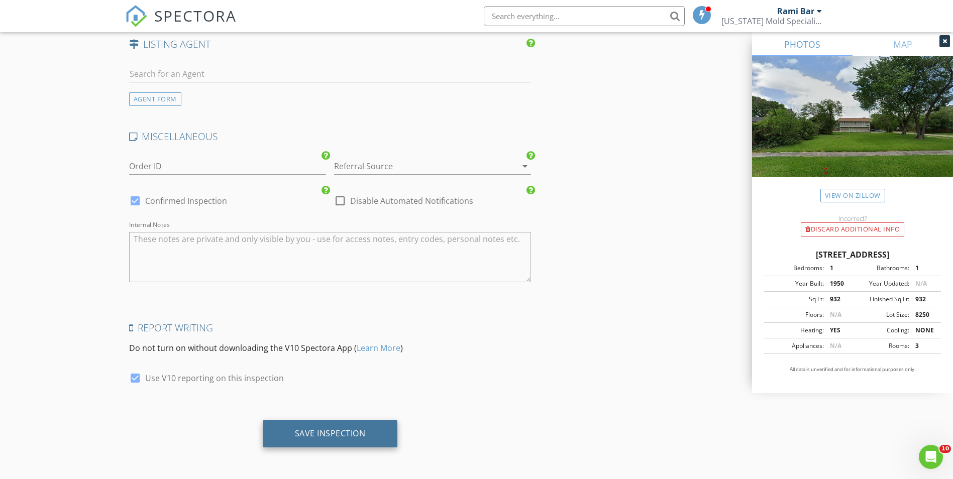
click at [352, 435] on div "Save Inspection" at bounding box center [330, 434] width 71 height 10
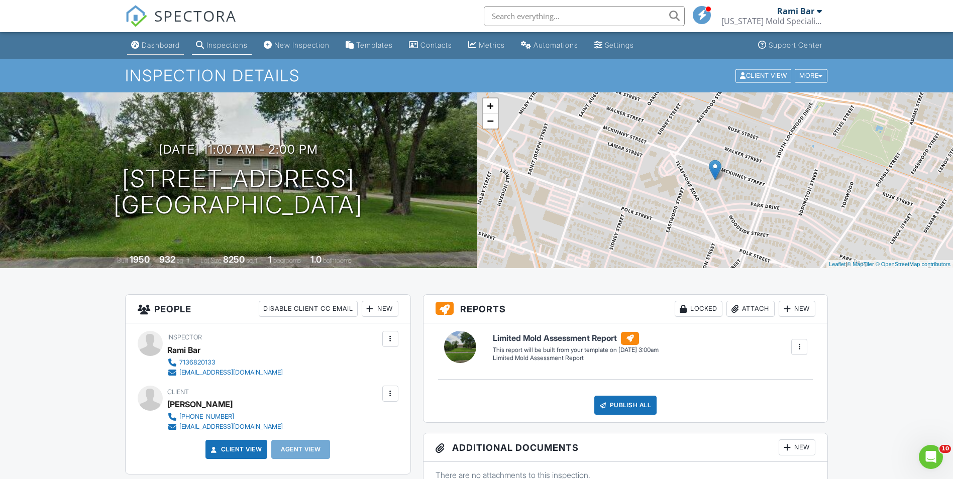
click at [159, 46] on div "Dashboard" at bounding box center [161, 45] width 38 height 9
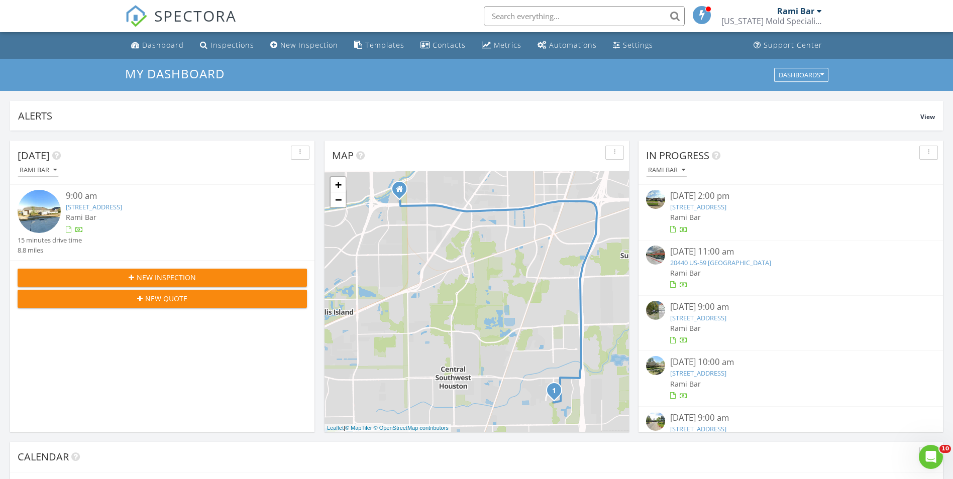
click at [600, 11] on input "text" at bounding box center [584, 16] width 201 height 20
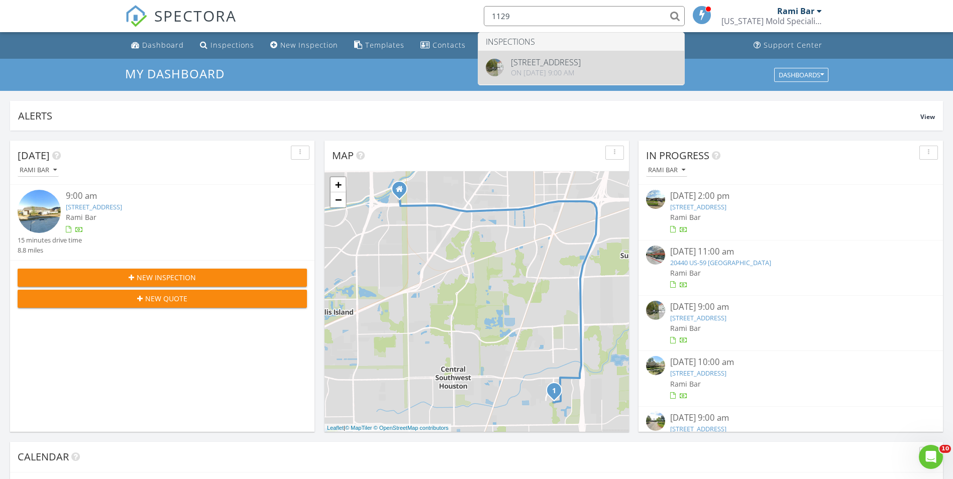
type input "1129"
drag, startPoint x: 578, startPoint y: 68, endPoint x: 574, endPoint y: 74, distance: 7.5
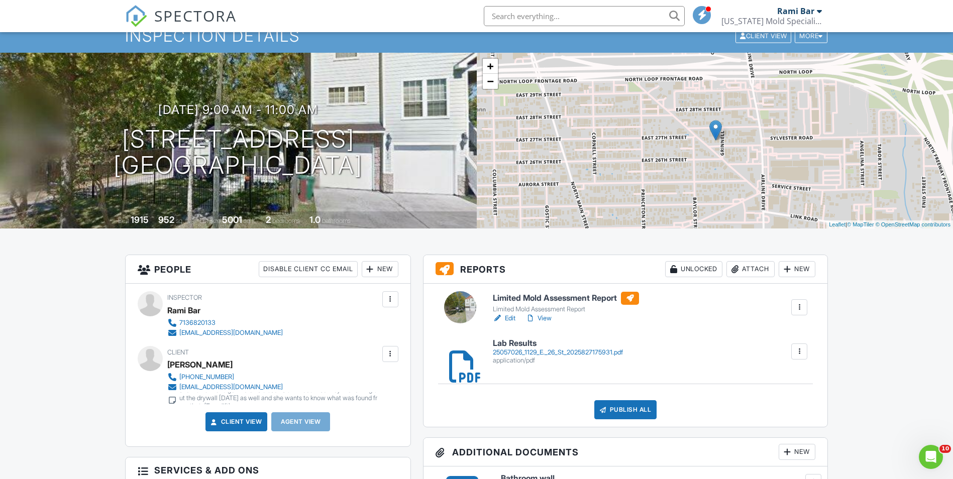
scroll to position [100, 0]
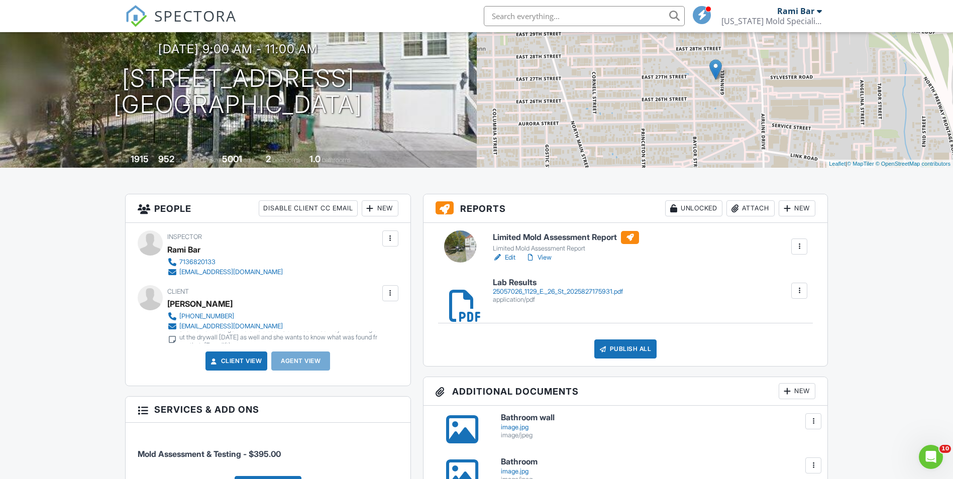
drag, startPoint x: 545, startPoint y: 251, endPoint x: 543, endPoint y: 227, distance: 23.7
click at [545, 249] on div "Limited Mold Assessment Report" at bounding box center [566, 249] width 146 height 8
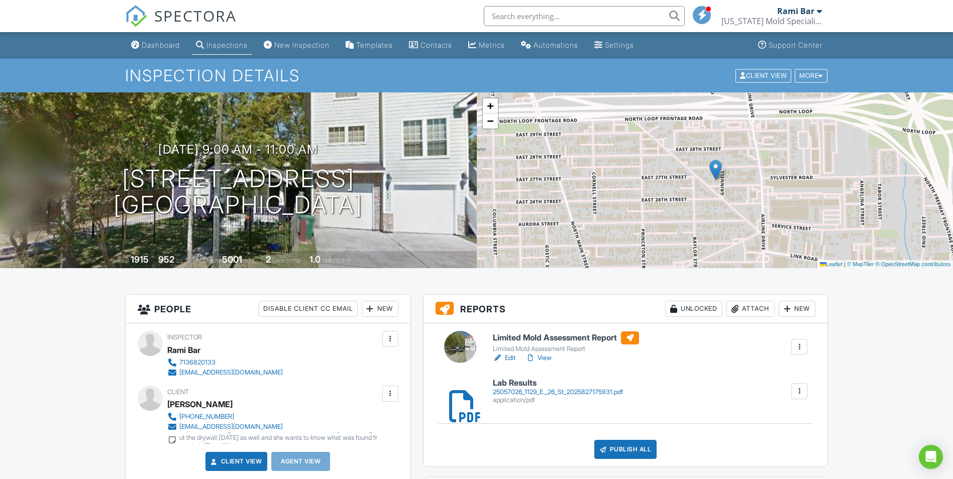
click at [459, 396] on div at bounding box center [454, 391] width 10 height 10
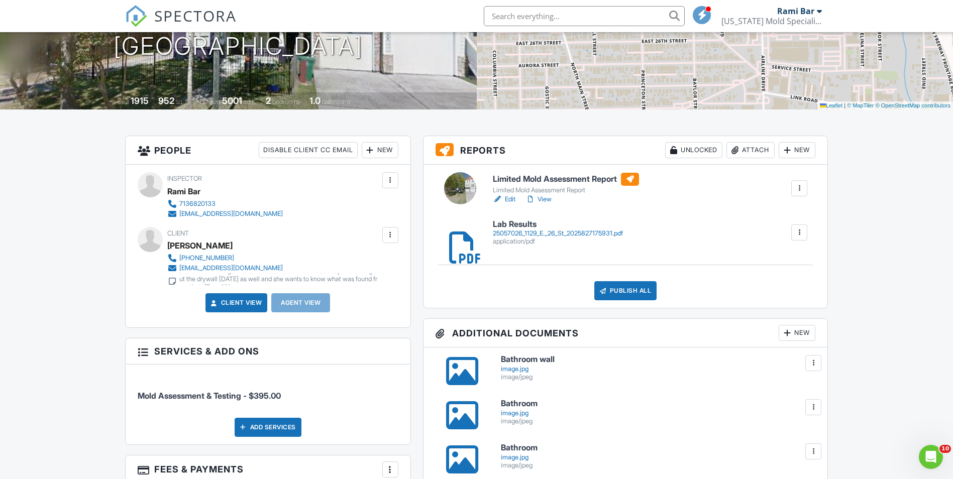
scroll to position [251, 0]
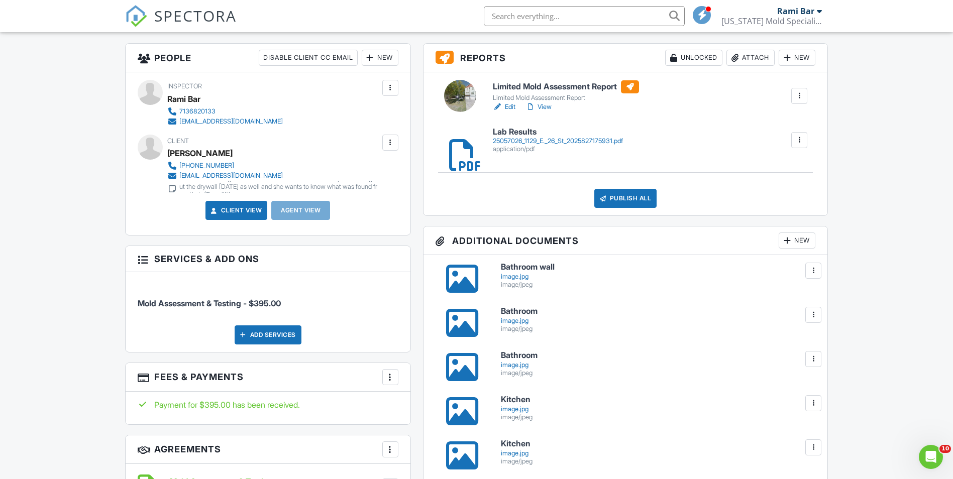
click at [454, 274] on div at bounding box center [462, 279] width 32 height 32
click at [471, 330] on div at bounding box center [462, 323] width 32 height 32
click at [462, 377] on div at bounding box center [462, 367] width 32 height 32
click at [459, 415] on div at bounding box center [462, 411] width 32 height 32
click at [471, 452] on div at bounding box center [462, 456] width 32 height 32
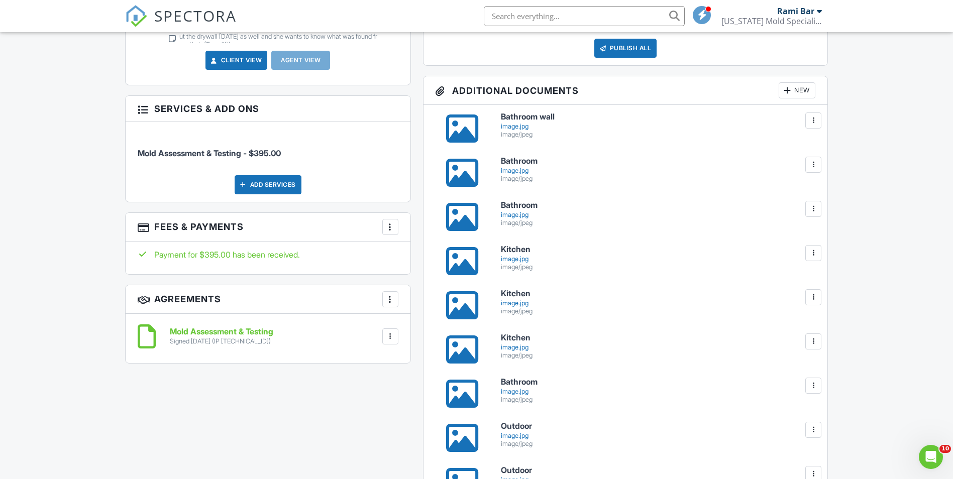
scroll to position [402, 0]
click at [454, 336] on div at bounding box center [462, 349] width 32 height 32
click at [457, 396] on div at bounding box center [462, 393] width 32 height 32
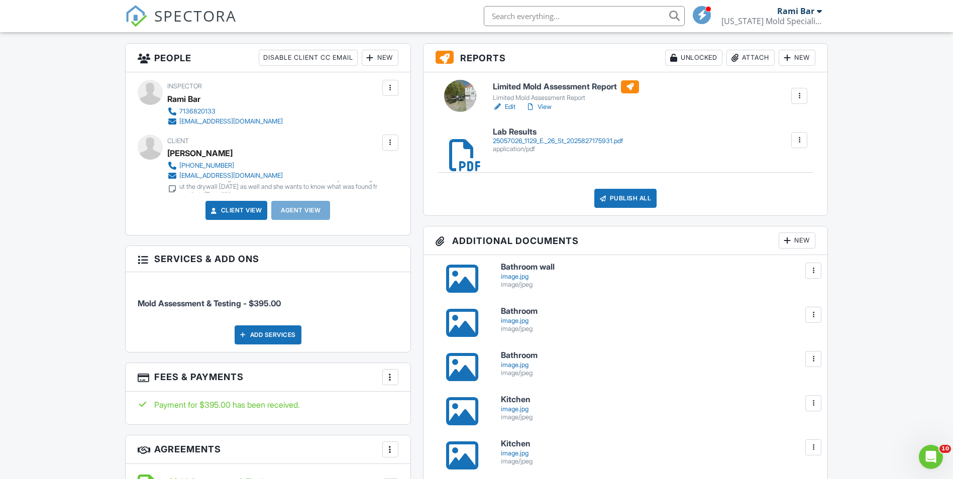
scroll to position [151, 0]
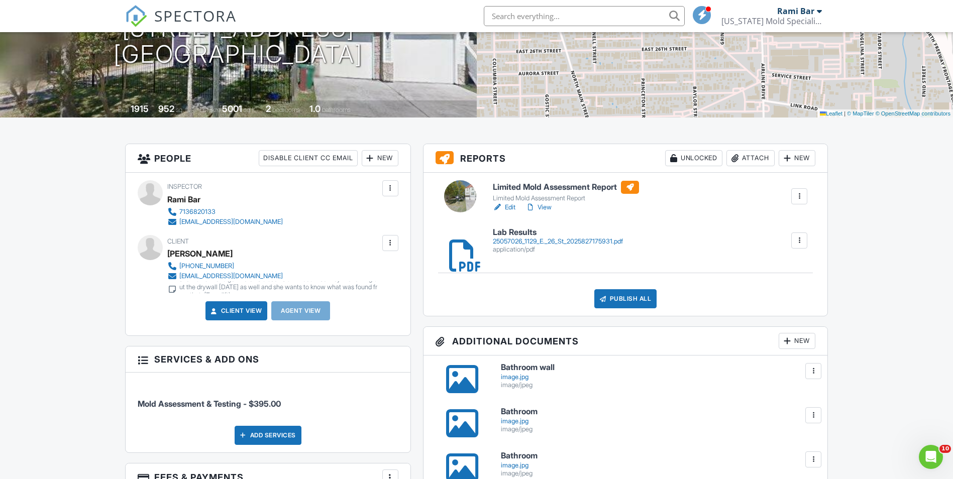
click at [738, 157] on div at bounding box center [735, 158] width 10 height 10
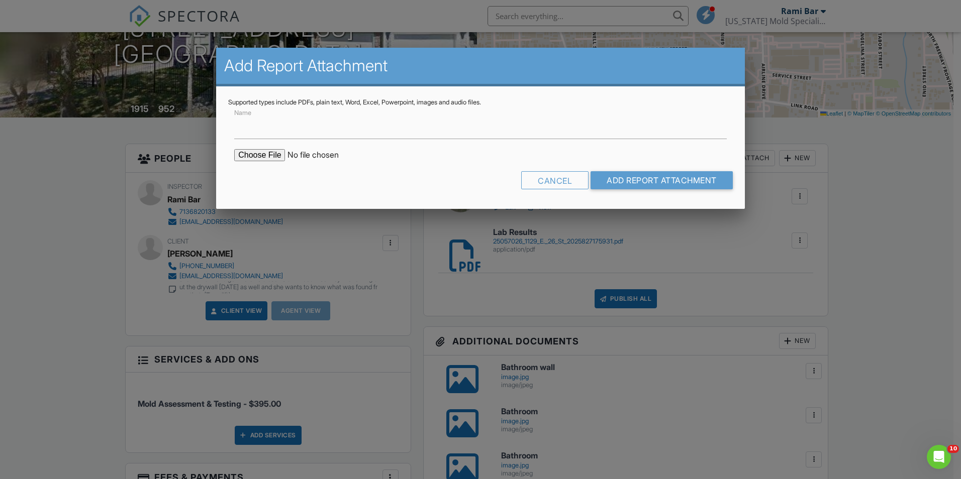
click at [271, 149] on input "file" at bounding box center [319, 155] width 171 height 12
click at [551, 184] on div "Cancel" at bounding box center [554, 180] width 67 height 18
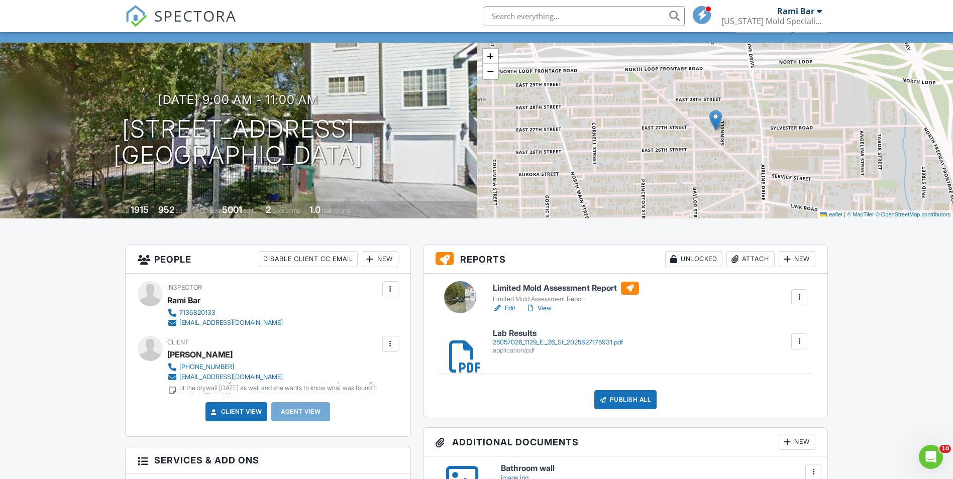
scroll to position [100, 0]
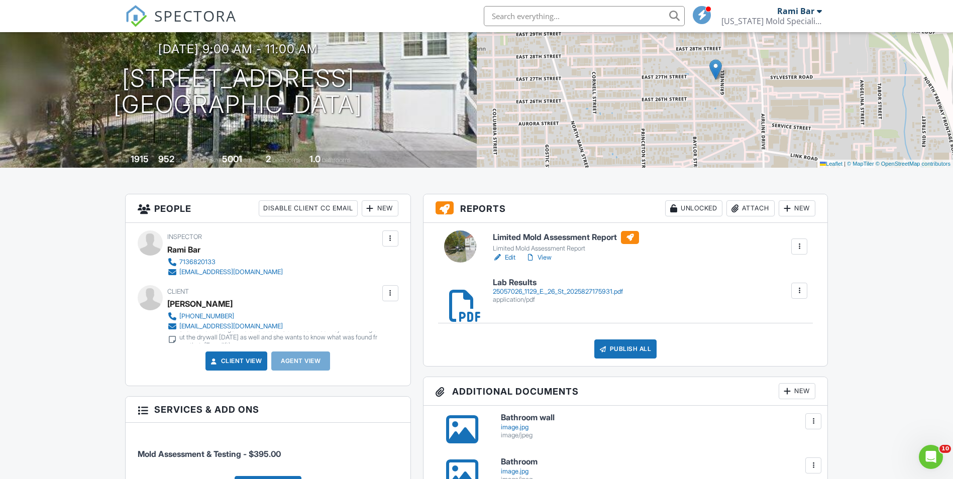
click at [553, 242] on h6 "Limited Mold Assessment Report" at bounding box center [566, 237] width 146 height 13
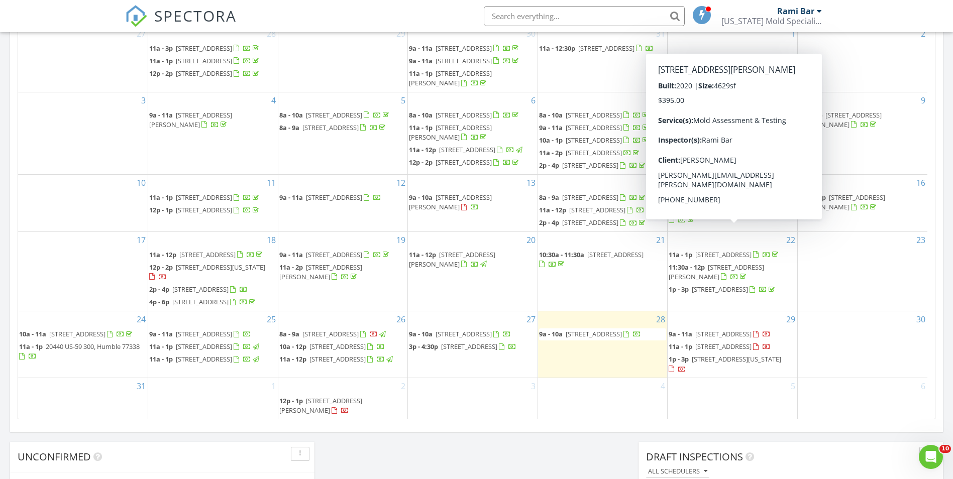
scroll to position [553, 0]
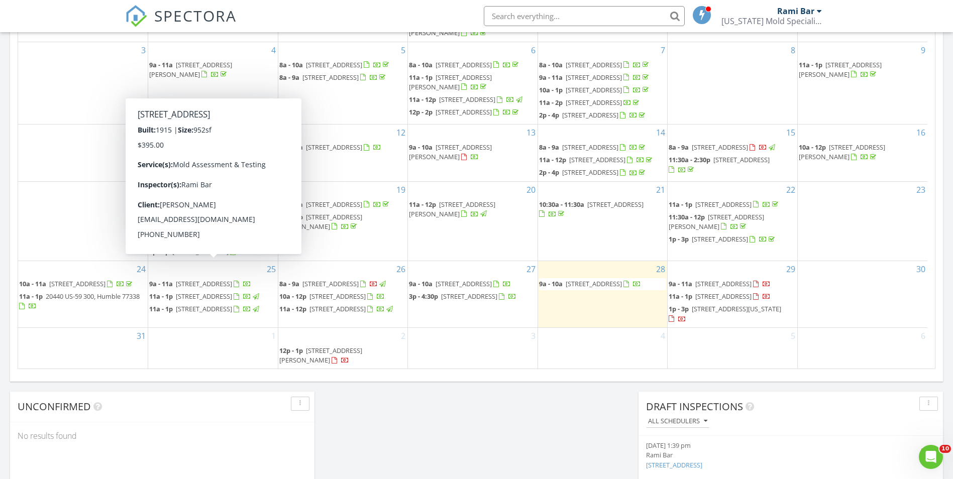
click at [232, 279] on span "[STREET_ADDRESS]" at bounding box center [204, 283] width 56 height 9
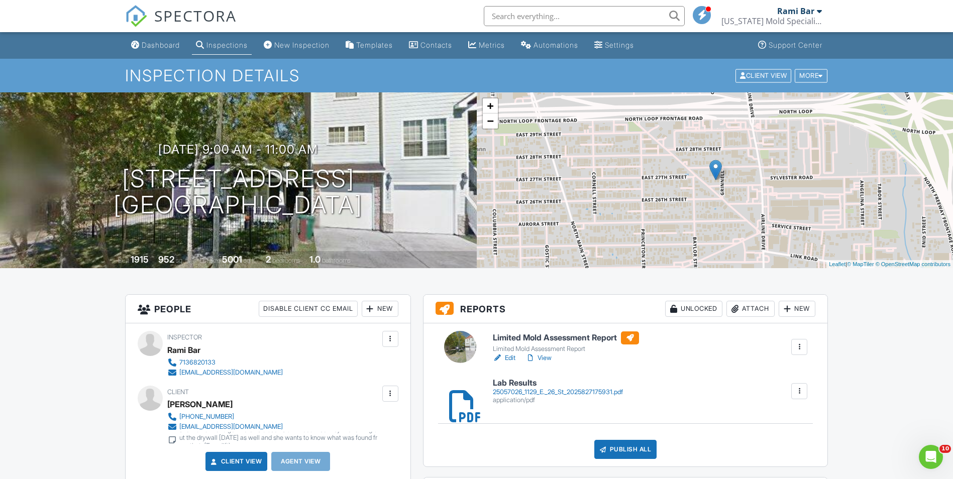
click at [542, 18] on input "text" at bounding box center [584, 16] width 201 height 20
type input "hassa"
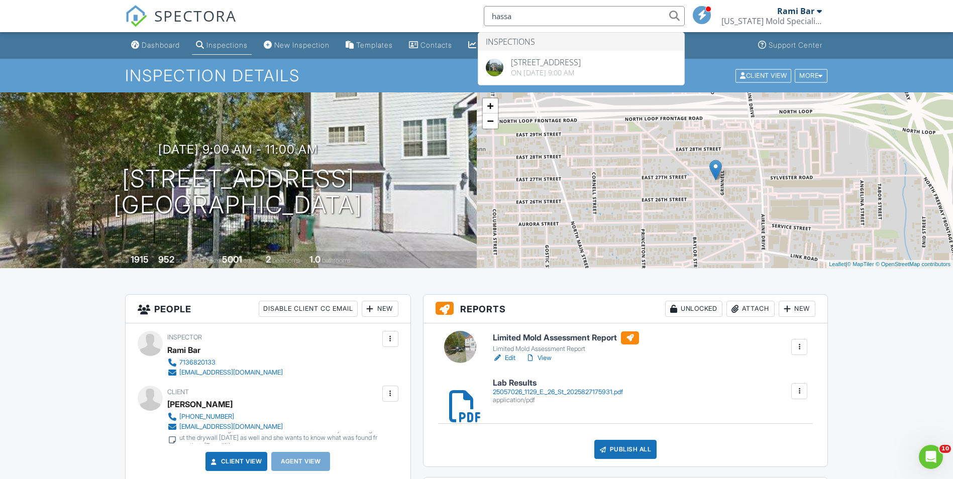
click at [530, 338] on h6 "Limited Mold Assessment Report" at bounding box center [566, 338] width 146 height 13
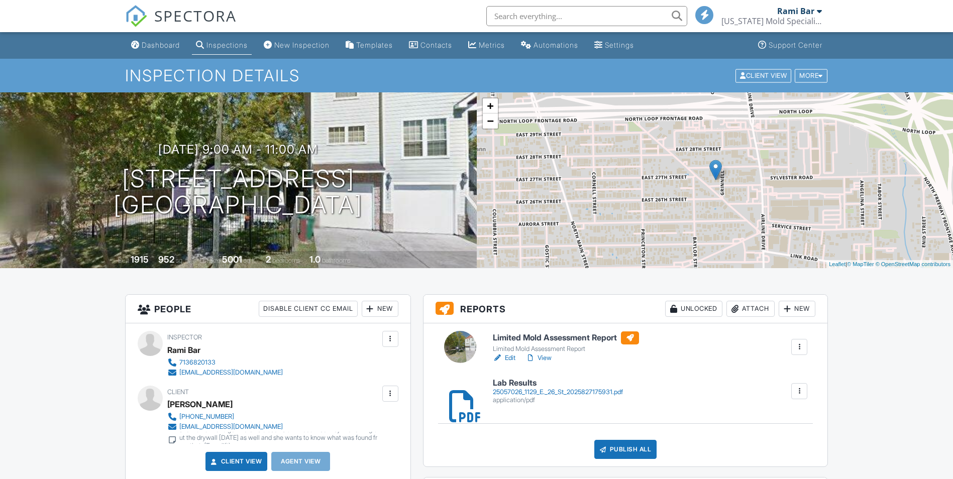
click at [744, 304] on div "Attach" at bounding box center [751, 309] width 48 height 16
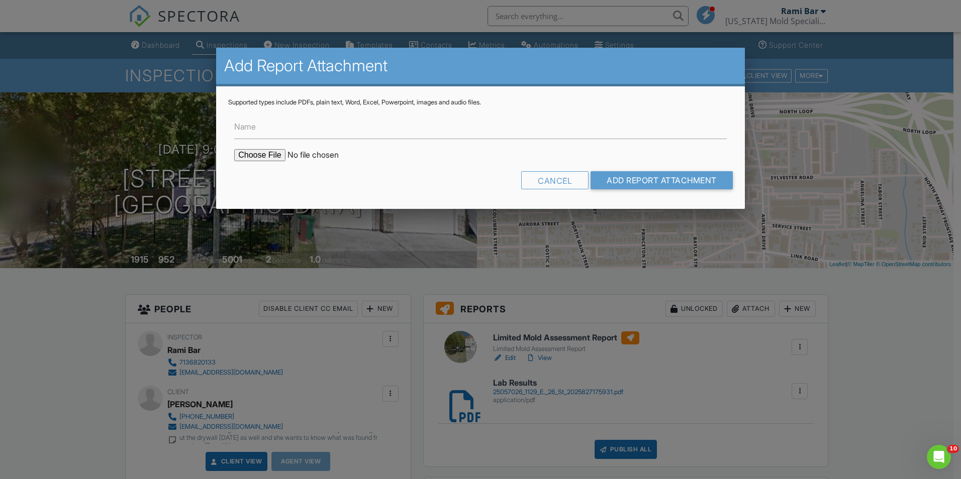
click at [275, 157] on input "file" at bounding box center [319, 155] width 171 height 12
type input "C:\fakepath\1129_E_26th_St___Limited_Mold_Assessment_Report.pdf"
click at [655, 182] on input "Add Report Attachment" at bounding box center [661, 180] width 142 height 18
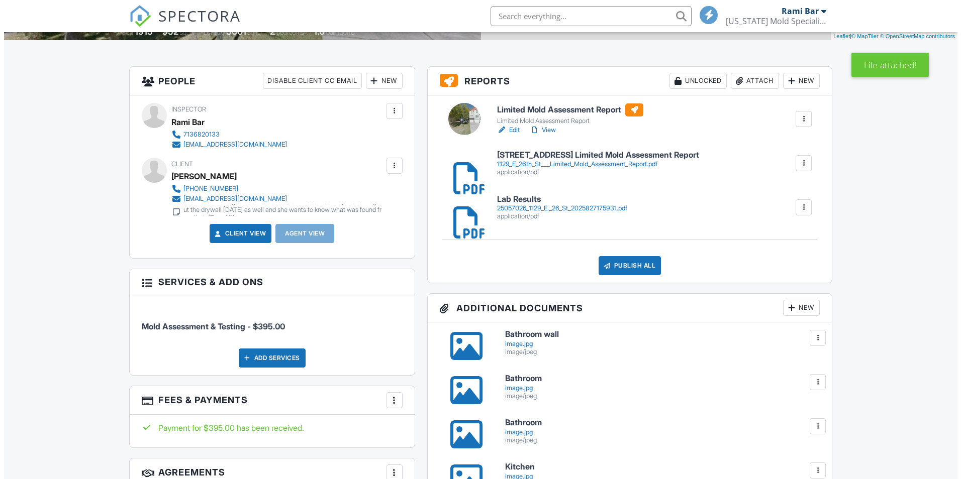
scroll to position [251, 0]
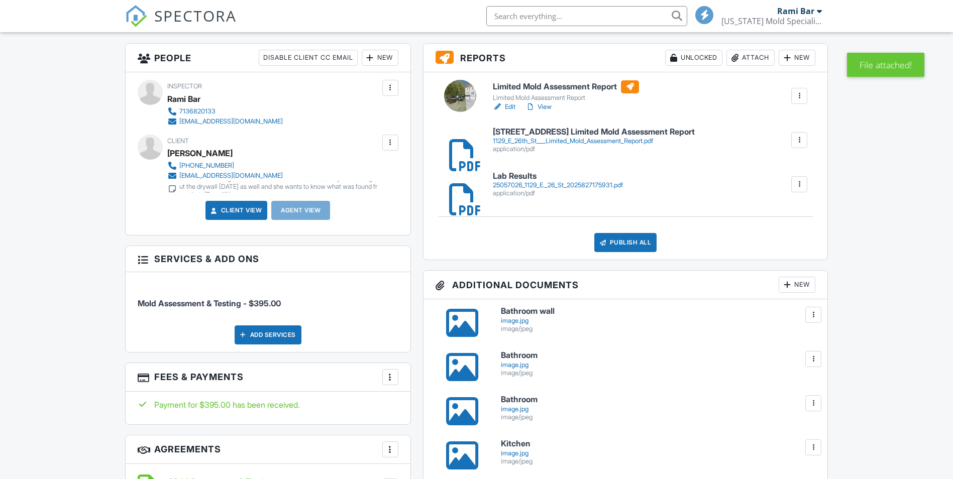
click at [627, 248] on div "Publish All" at bounding box center [625, 242] width 63 height 19
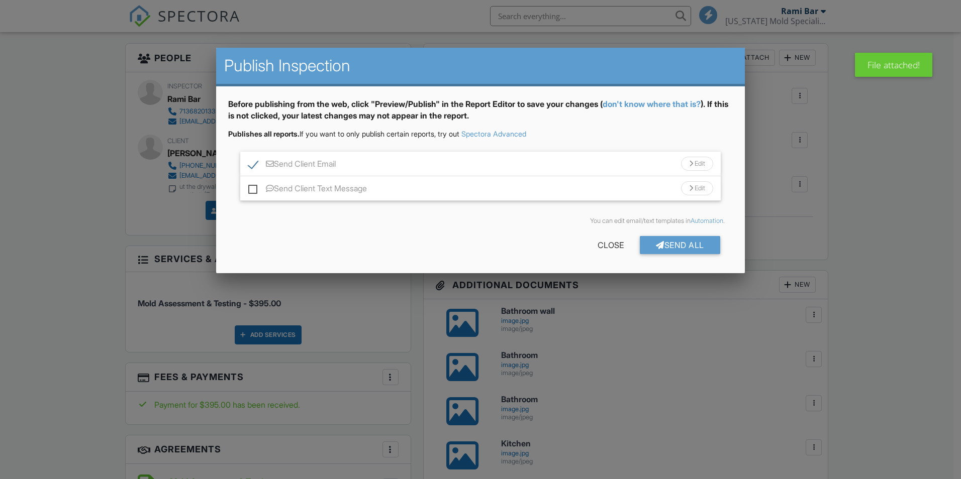
scroll to position [0, 0]
click at [248, 191] on label "Send Client Text Message" at bounding box center [307, 190] width 119 height 13
click at [248, 187] on input "Send Client Text Message" at bounding box center [251, 183] width 7 height 7
checkbox input "true"
click at [693, 246] on div "Send All" at bounding box center [680, 245] width 80 height 18
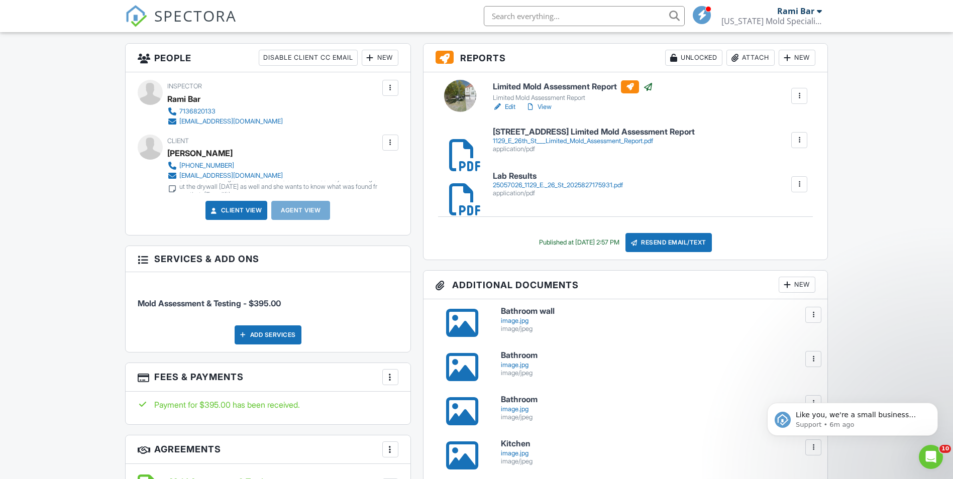
click at [592, 12] on input "text" at bounding box center [584, 16] width 201 height 20
click at [685, 15] on input "mossy" at bounding box center [584, 16] width 201 height 20
type input "m"
type input "12402"
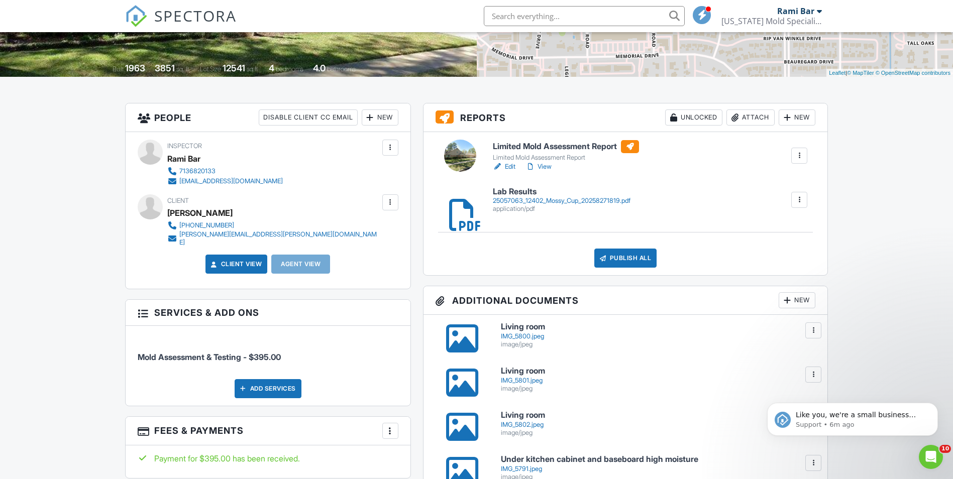
scroll to position [100, 0]
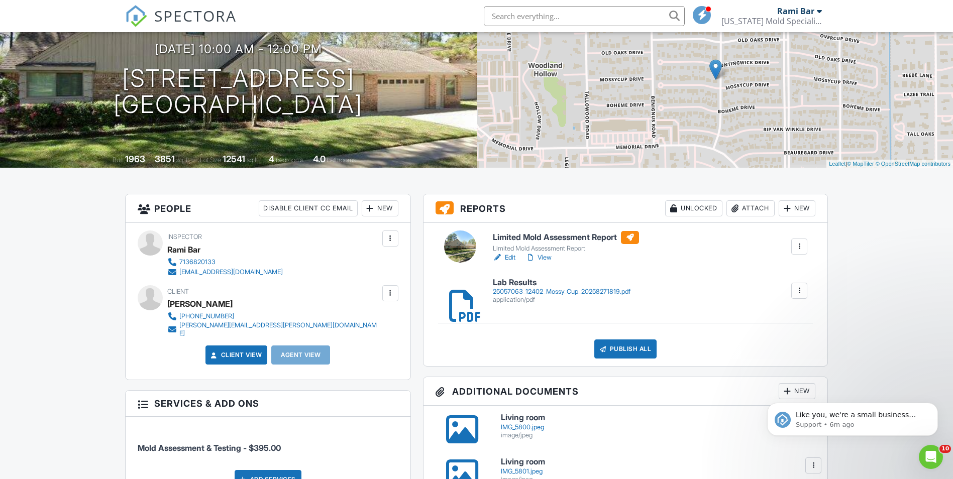
click at [459, 296] on div at bounding box center [454, 291] width 10 height 10
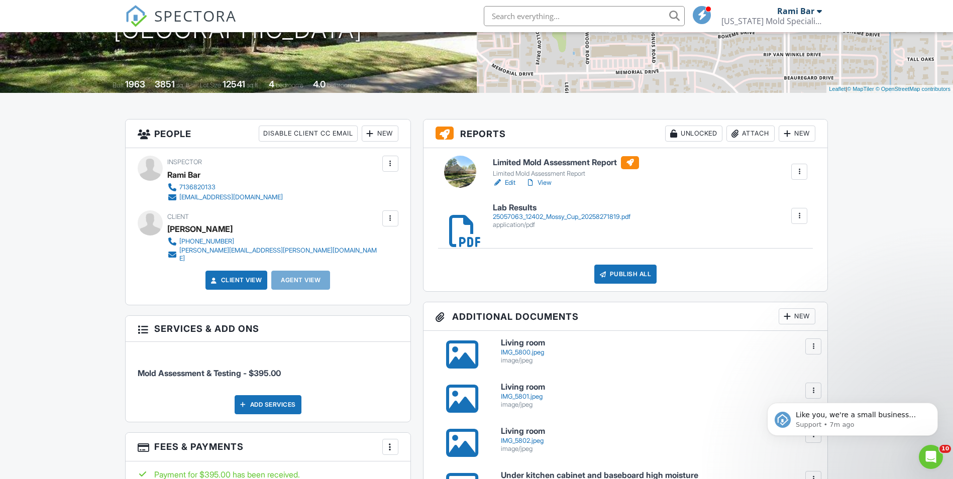
scroll to position [301, 0]
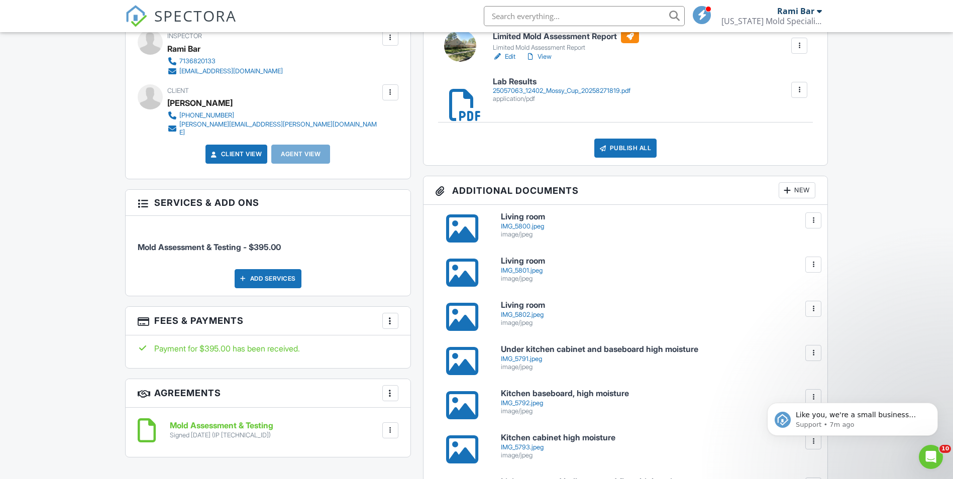
click at [446, 214] on div at bounding box center [462, 229] width 32 height 32
click at [469, 276] on div at bounding box center [462, 273] width 32 height 32
click at [478, 311] on div at bounding box center [462, 317] width 65 height 32
click at [473, 311] on div at bounding box center [462, 317] width 32 height 32
click at [463, 362] on div at bounding box center [462, 361] width 32 height 32
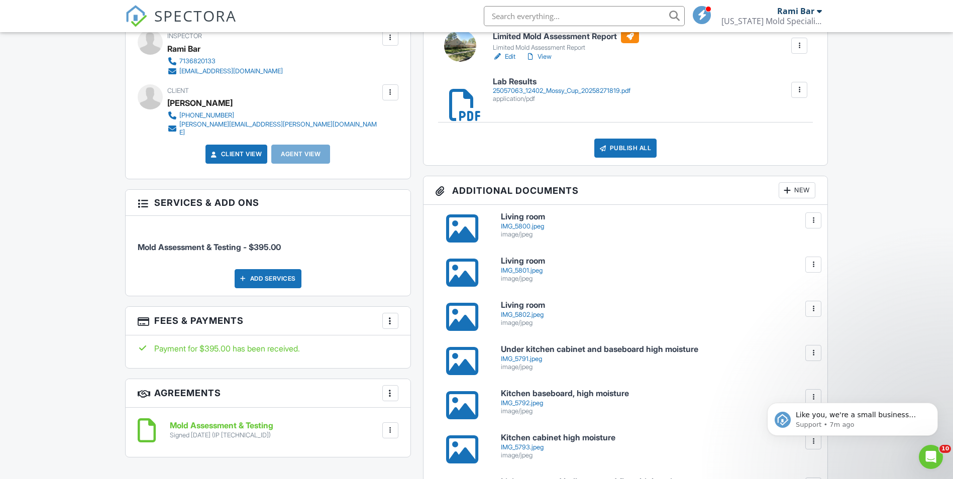
click at [457, 363] on div at bounding box center [462, 361] width 32 height 32
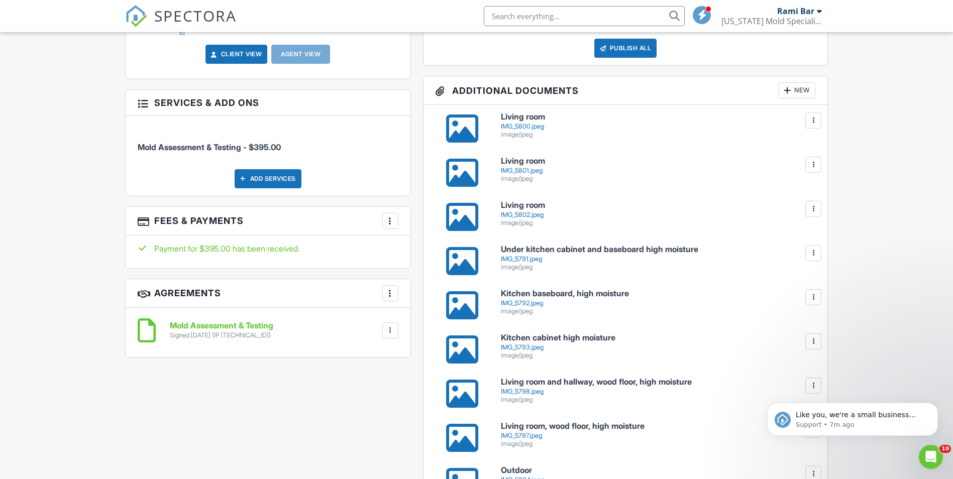
scroll to position [402, 0]
click at [466, 347] on div at bounding box center [462, 349] width 32 height 32
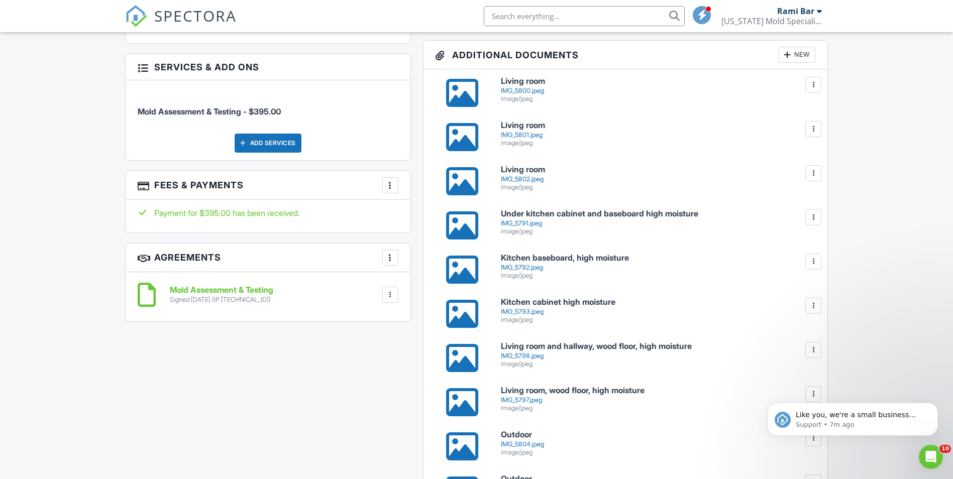
scroll to position [452, 0]
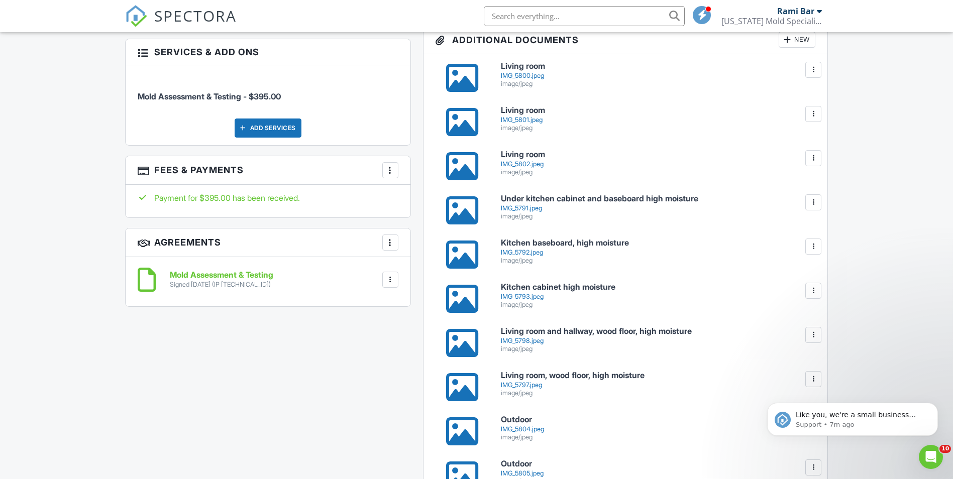
click at [459, 343] on div at bounding box center [462, 343] width 32 height 32
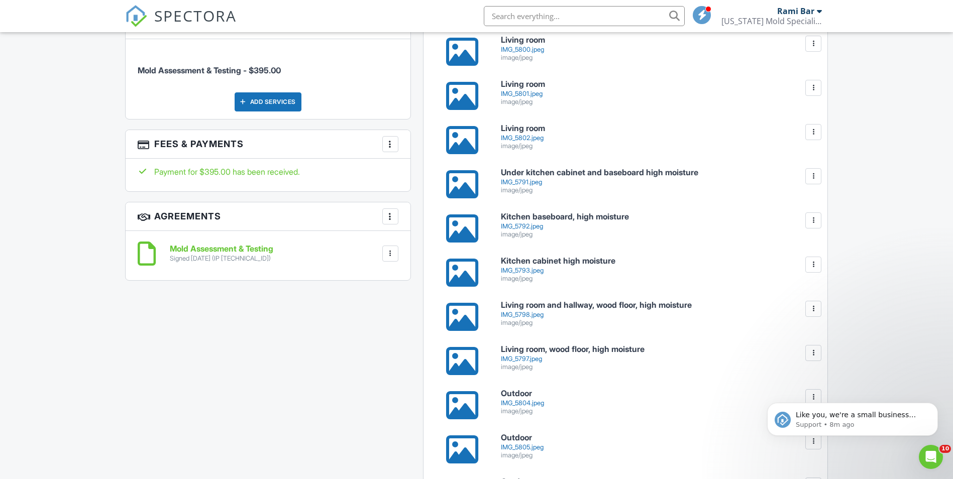
scroll to position [502, 0]
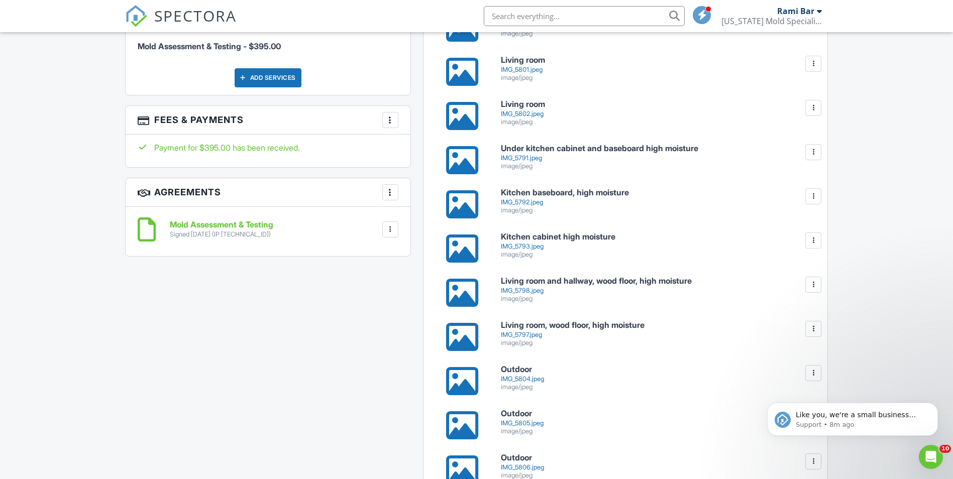
click at [460, 338] on div at bounding box center [462, 337] width 32 height 32
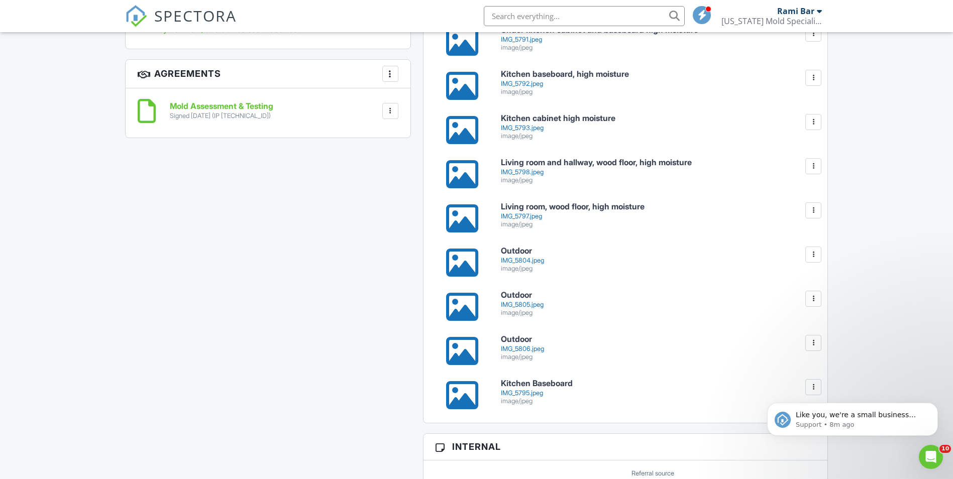
scroll to position [703, 0]
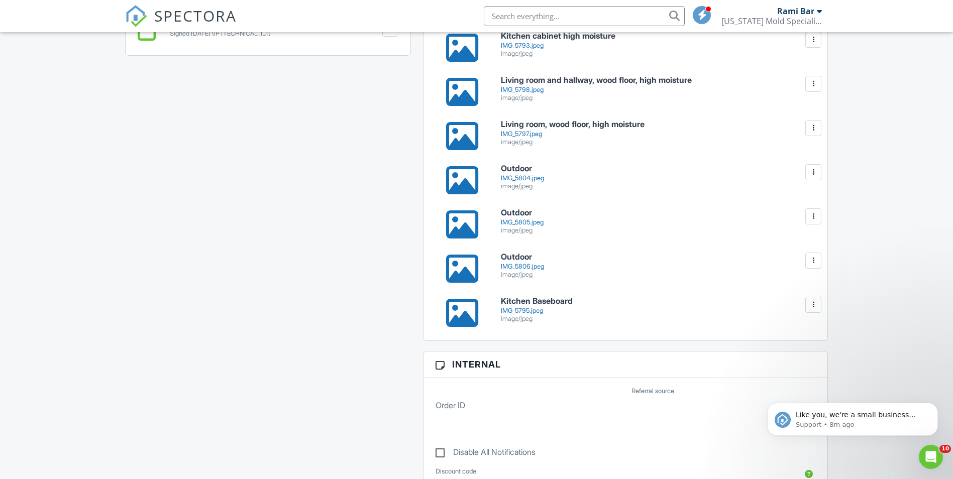
click at [468, 311] on div at bounding box center [462, 313] width 32 height 32
drag, startPoint x: 495, startPoint y: 224, endPoint x: 554, endPoint y: 155, distance: 90.1
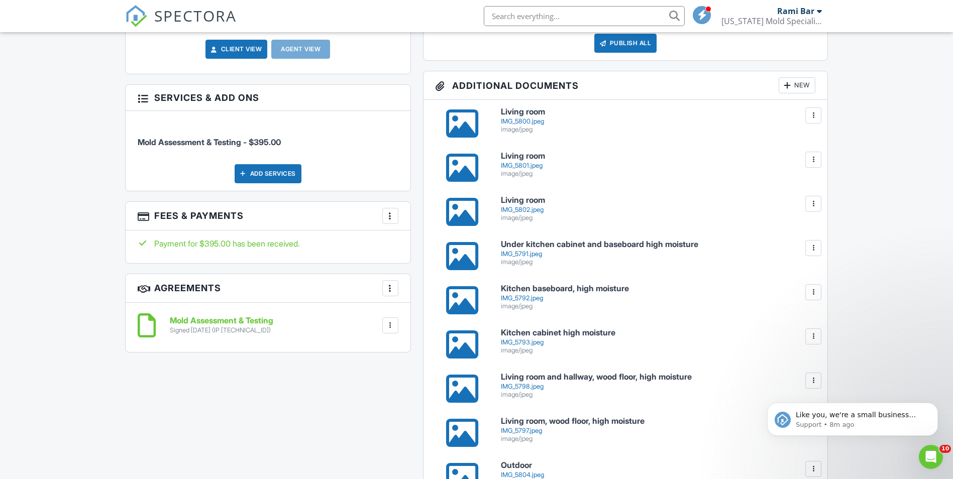
scroll to position [248, 0]
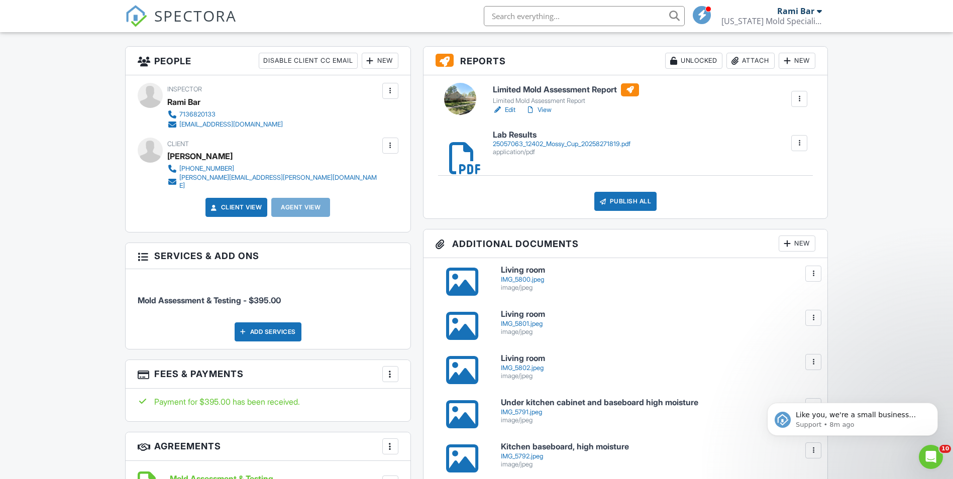
click at [472, 90] on div at bounding box center [460, 99] width 32 height 32
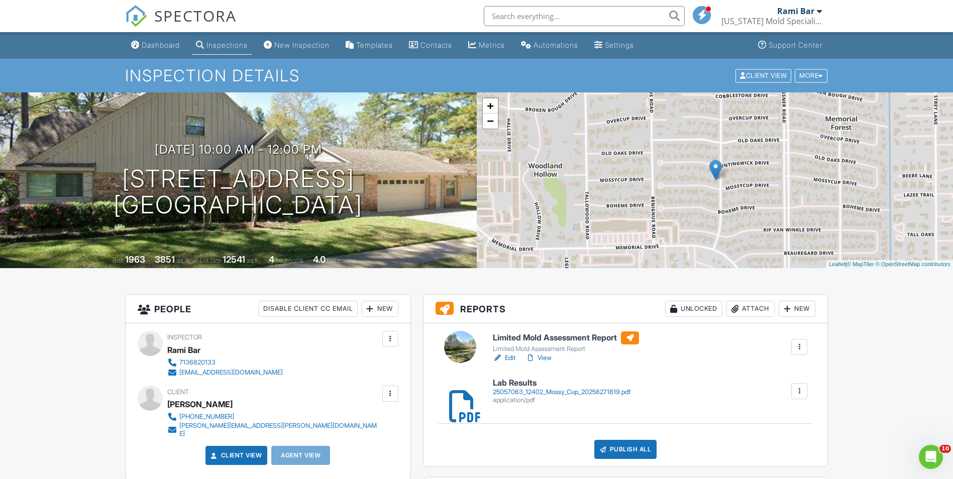
click at [474, 342] on div at bounding box center [460, 347] width 32 height 32
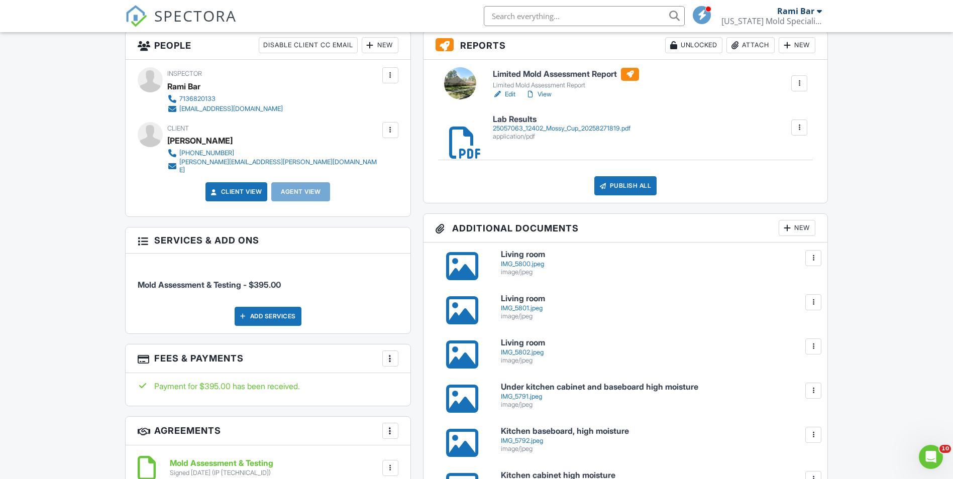
scroll to position [402, 0]
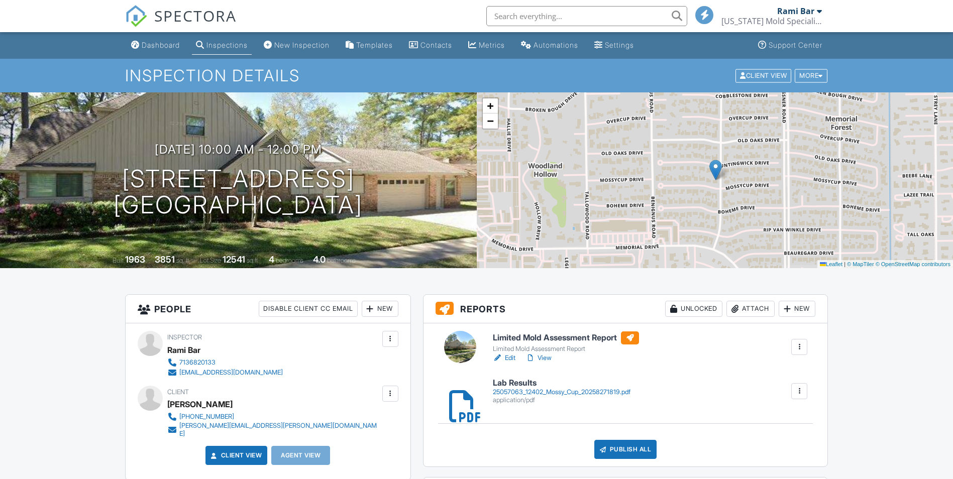
click at [751, 307] on div "Attach" at bounding box center [751, 309] width 48 height 16
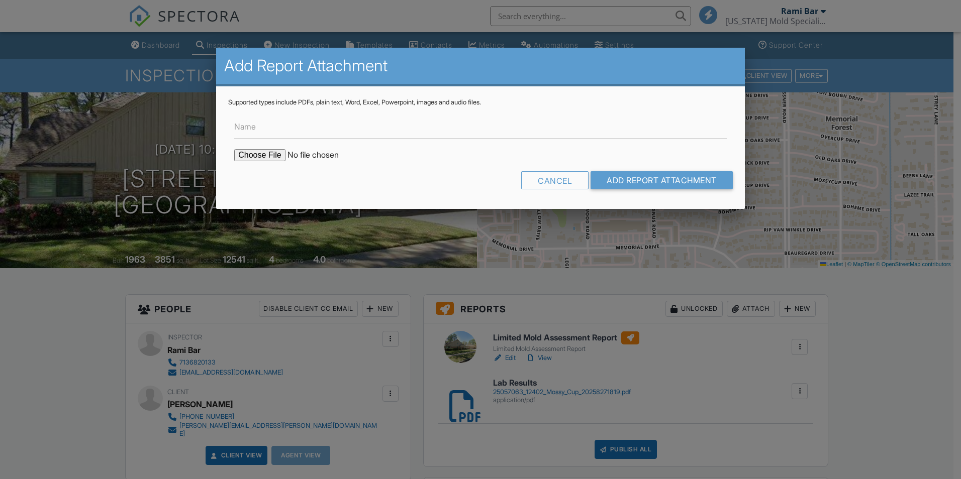
click at [251, 155] on input "file" at bounding box center [319, 155] width 171 height 12
type input "C:\fakepath\12402_Mossycup_Dr___Limited_Mold_Assessment_Report.pdf"
click at [672, 183] on input "Add Report Attachment" at bounding box center [661, 180] width 142 height 18
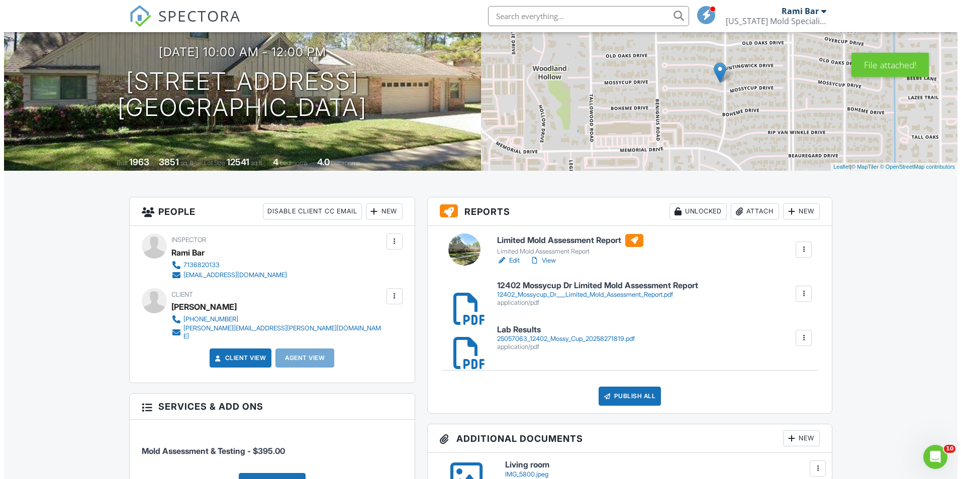
scroll to position [151, 0]
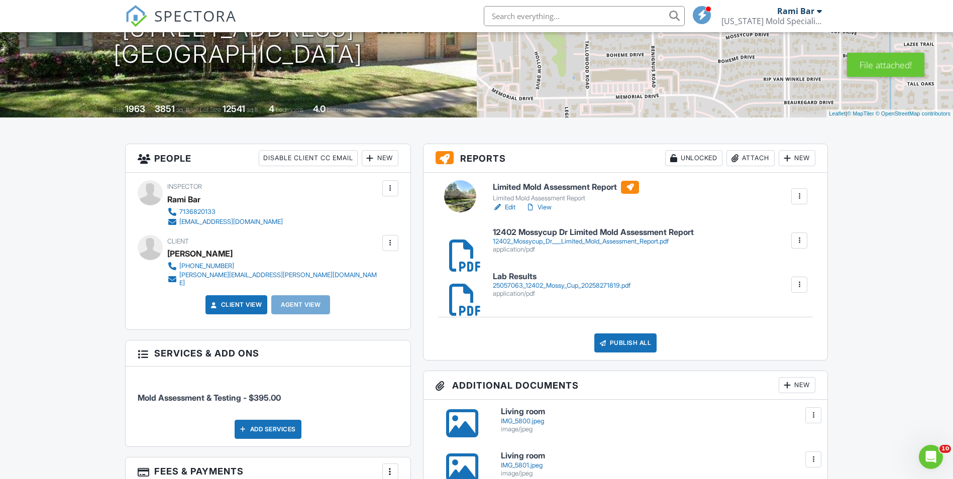
click at [633, 353] on div "Limited Mold Assessment Report Limited Mold Assessment Report Edit View Quick P…" at bounding box center [626, 266] width 405 height 187
click at [629, 343] on div "Publish All" at bounding box center [625, 343] width 63 height 19
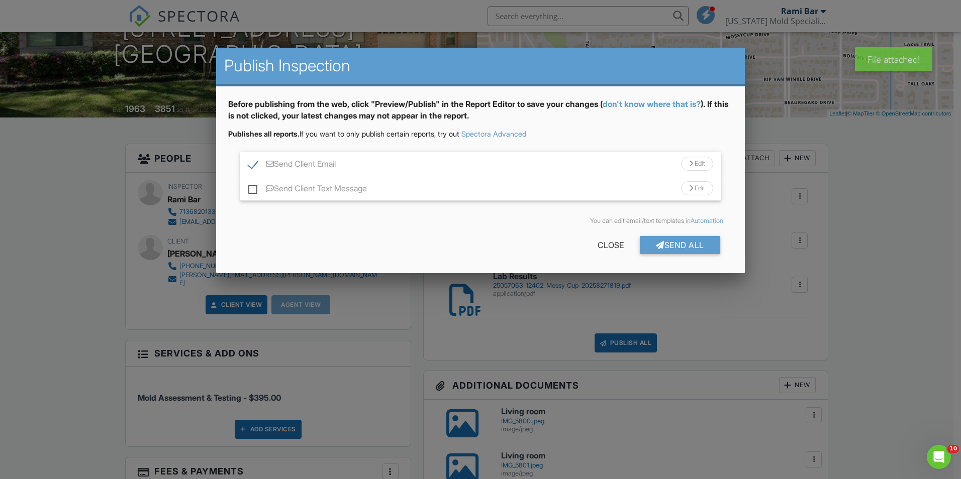
drag, startPoint x: 252, startPoint y: 187, endPoint x: 259, endPoint y: 187, distance: 7.0
click at [255, 187] on label "Send Client Text Message" at bounding box center [307, 190] width 119 height 13
click at [255, 187] on input "Send Client Text Message" at bounding box center [251, 183] width 7 height 7
checkbox input "true"
click at [687, 239] on div "Send All" at bounding box center [680, 245] width 80 height 18
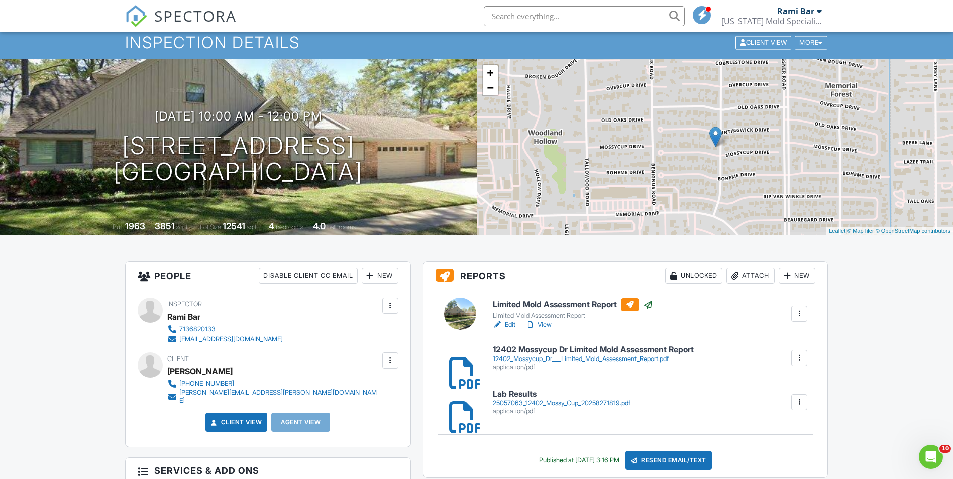
scroll to position [1, 0]
